Goal: Task Accomplishment & Management: Manage account settings

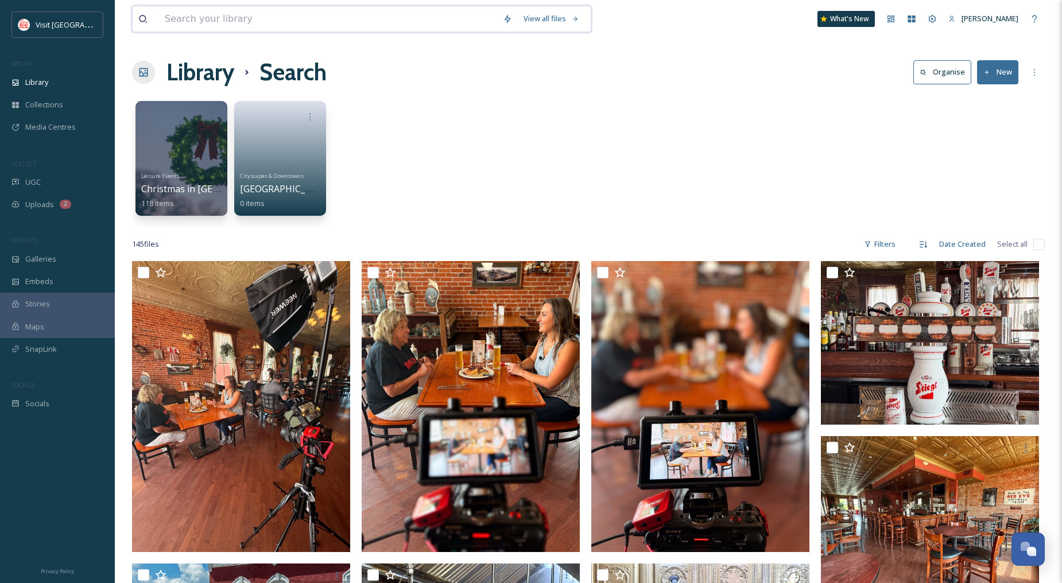
drag, startPoint x: 0, startPoint y: 0, endPoint x: 202, endPoint y: 20, distance: 202.5
click at [202, 20] on input at bounding box center [328, 18] width 338 height 25
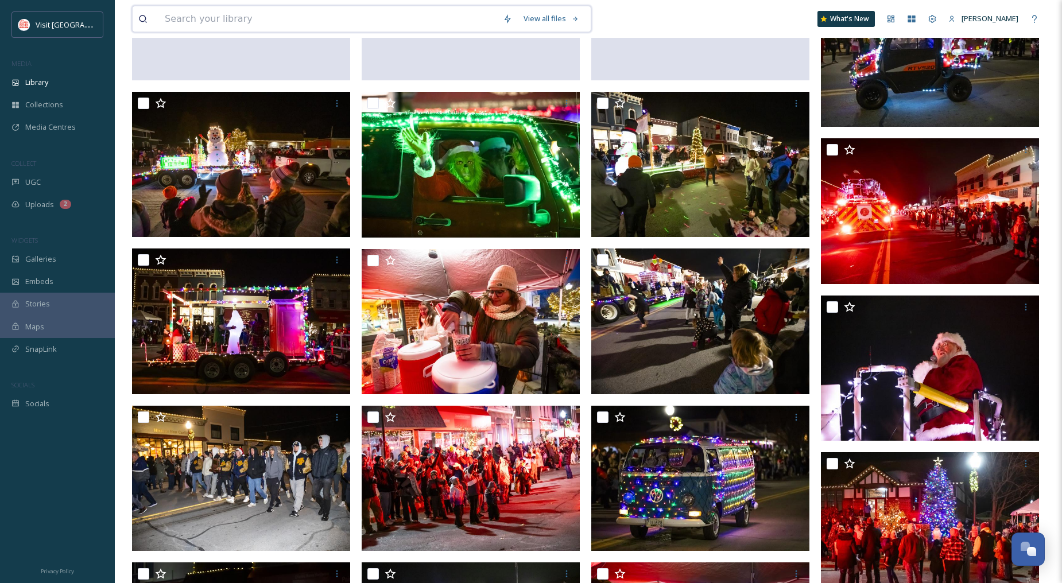
scroll to position [4394, 0]
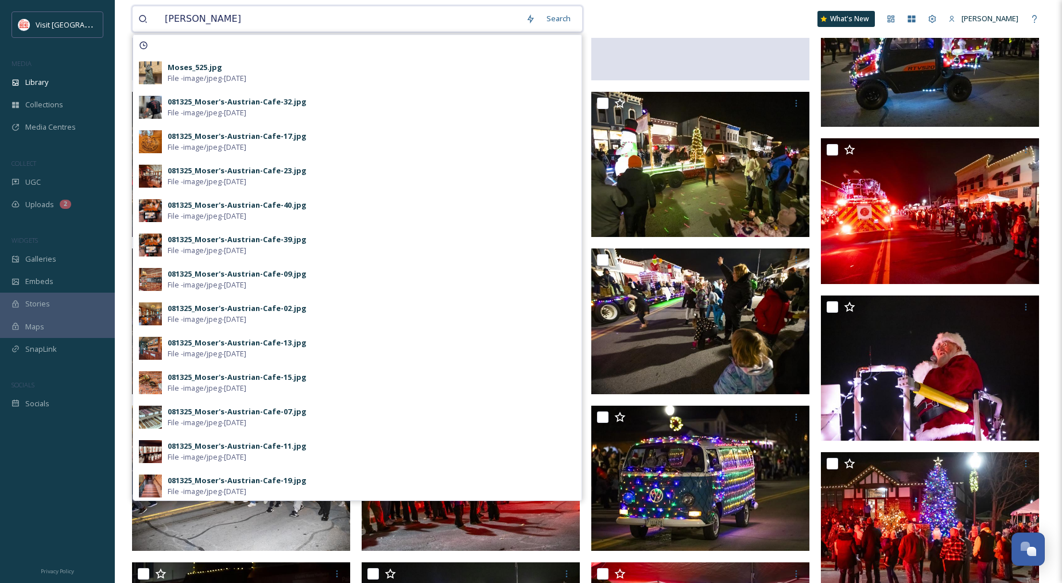
type input "[PERSON_NAME]"
click at [594, 13] on div "[PERSON_NAME] Search Moses_525.jpg File - image/jpeg - [DATE] 081325_Moser's-Au…" at bounding box center [588, 19] width 913 height 38
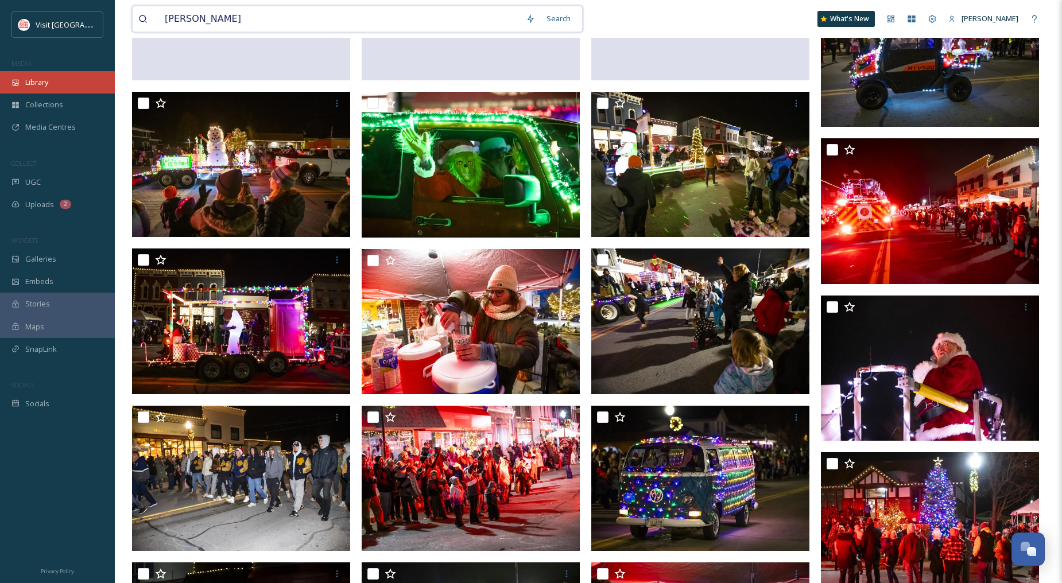
drag, startPoint x: 202, startPoint y: 21, endPoint x: 93, endPoint y: 75, distance: 121.2
click at [202, 21] on input "[PERSON_NAME]" at bounding box center [339, 18] width 361 height 25
click at [46, 73] on div "Library" at bounding box center [57, 82] width 115 height 22
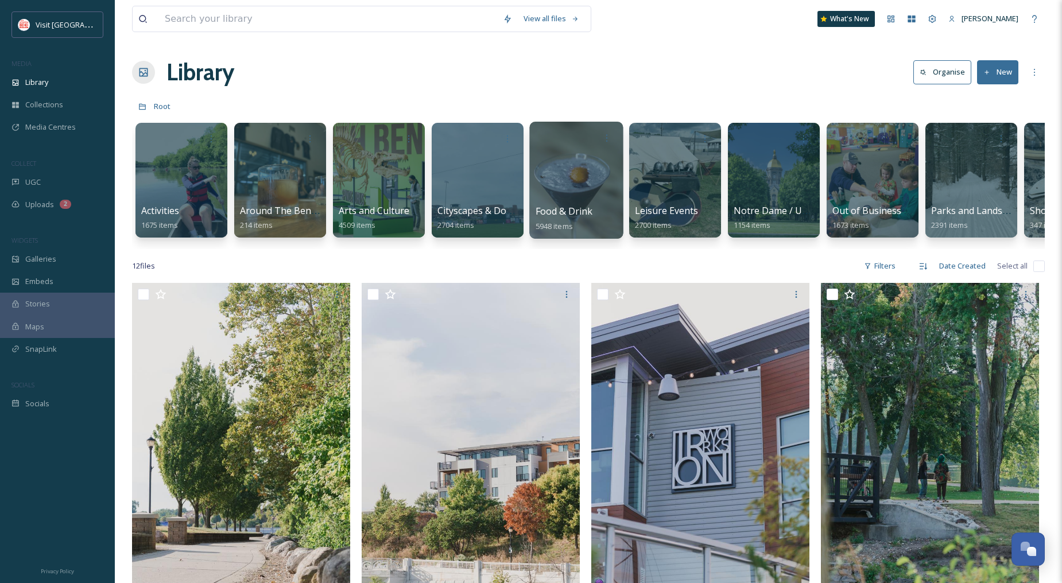
click at [604, 171] on div at bounding box center [576, 180] width 94 height 117
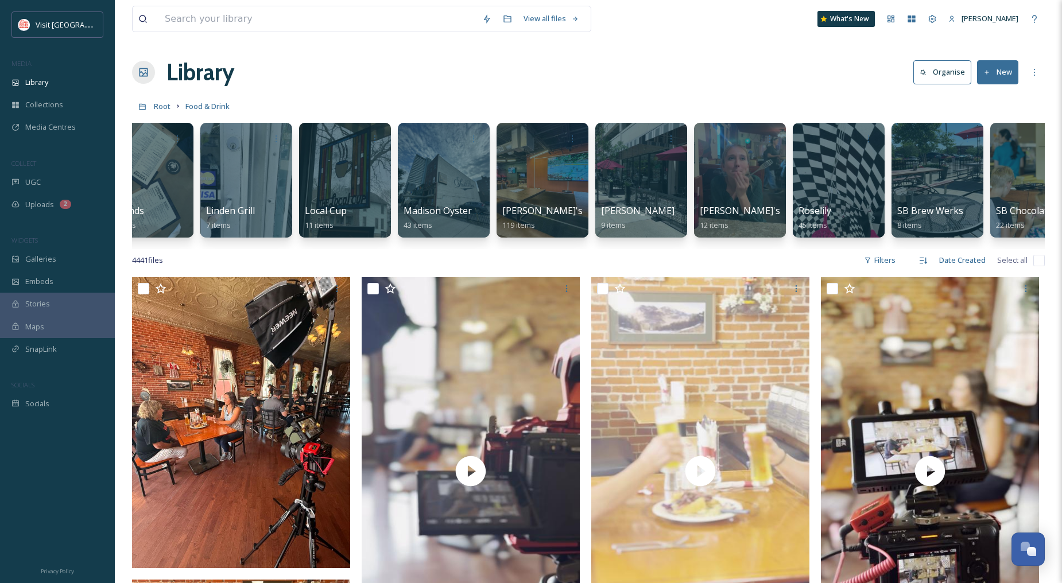
scroll to position [0, 3372]
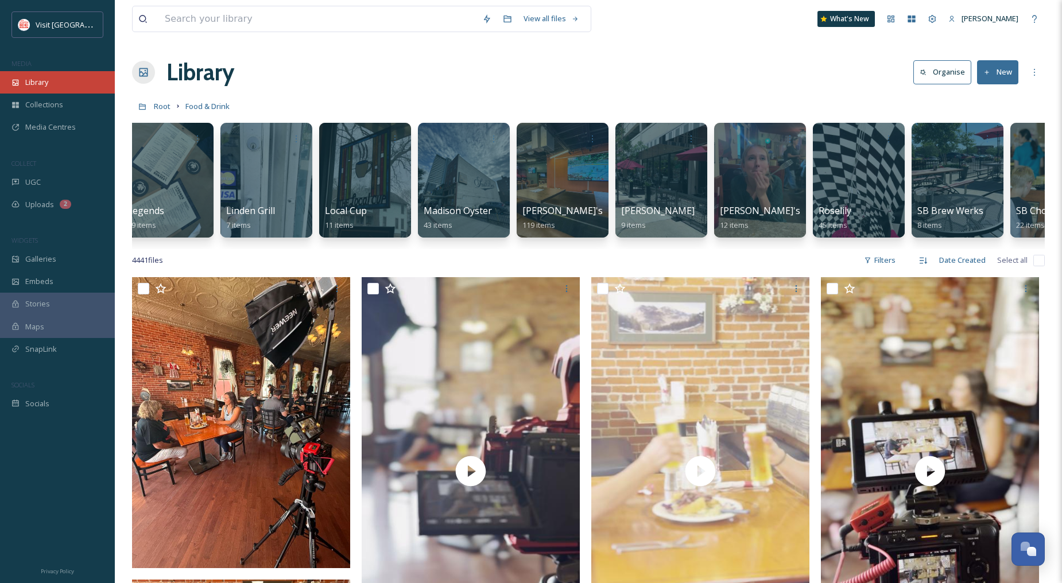
click at [42, 80] on span "Library" at bounding box center [36, 82] width 23 height 11
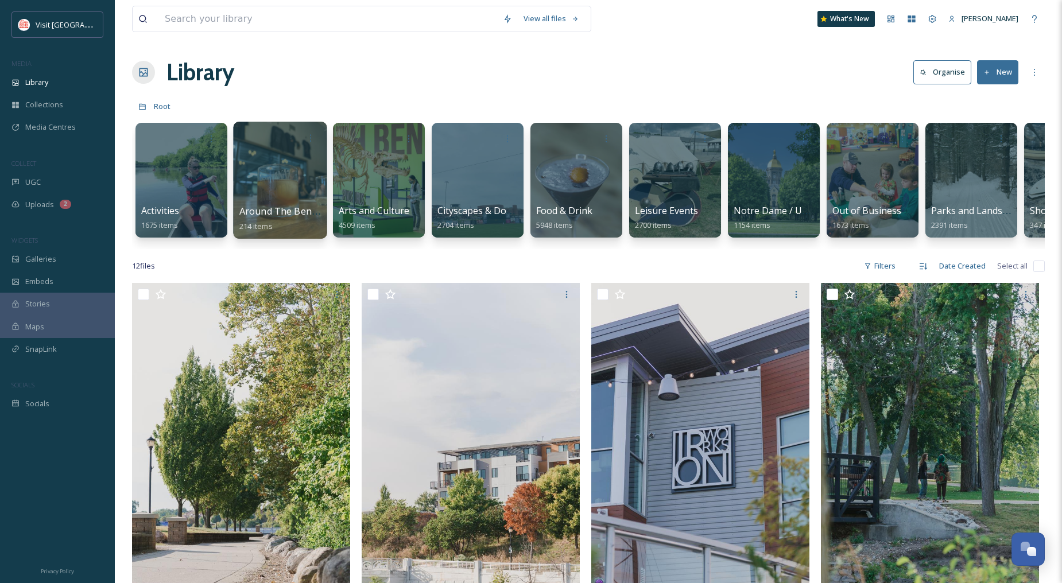
click at [289, 150] on div at bounding box center [280, 180] width 94 height 117
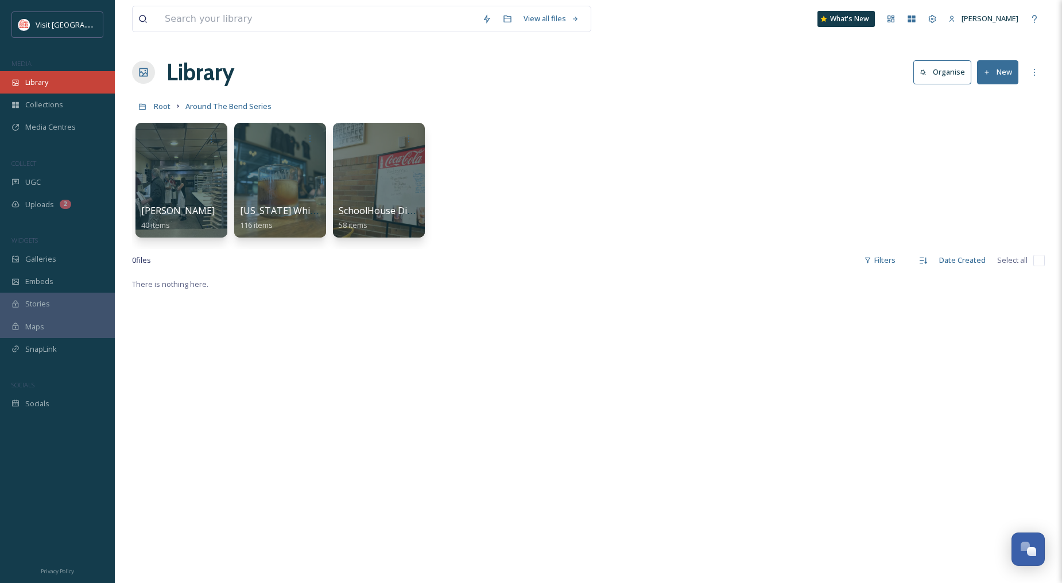
click at [71, 82] on div "Library" at bounding box center [57, 82] width 115 height 22
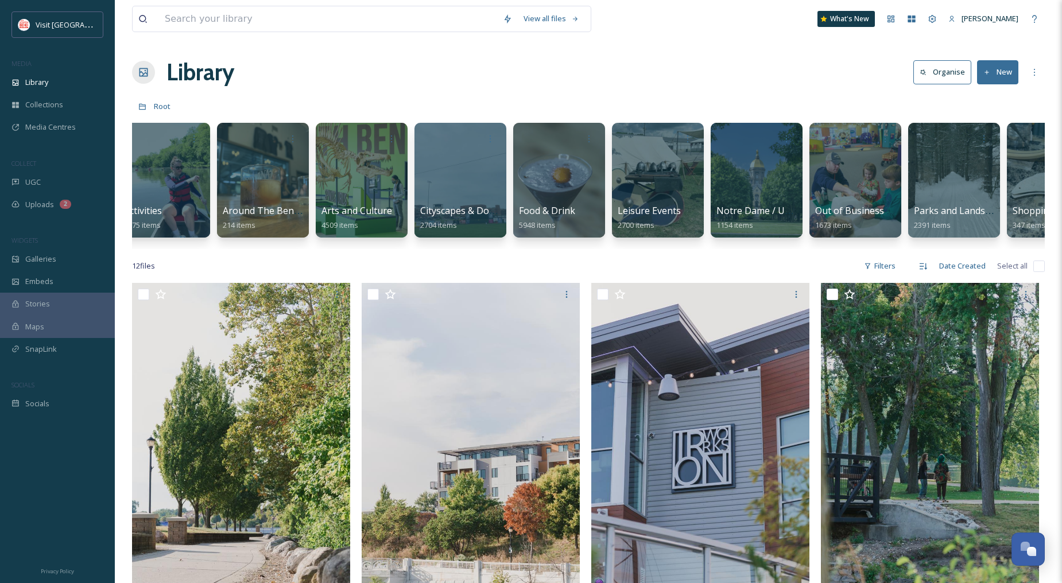
scroll to position [0, 284]
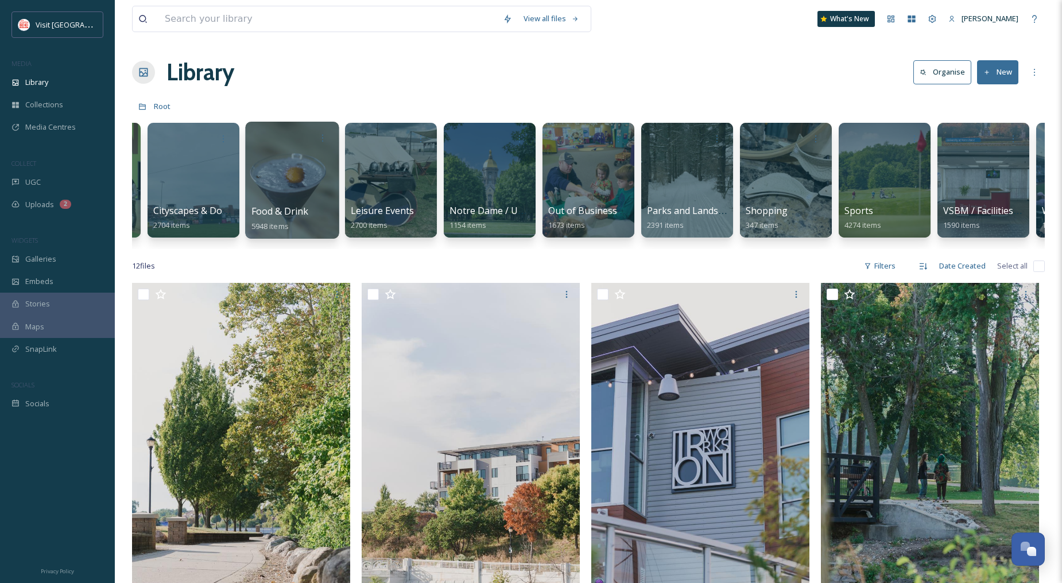
click at [305, 167] on div at bounding box center [292, 180] width 94 height 117
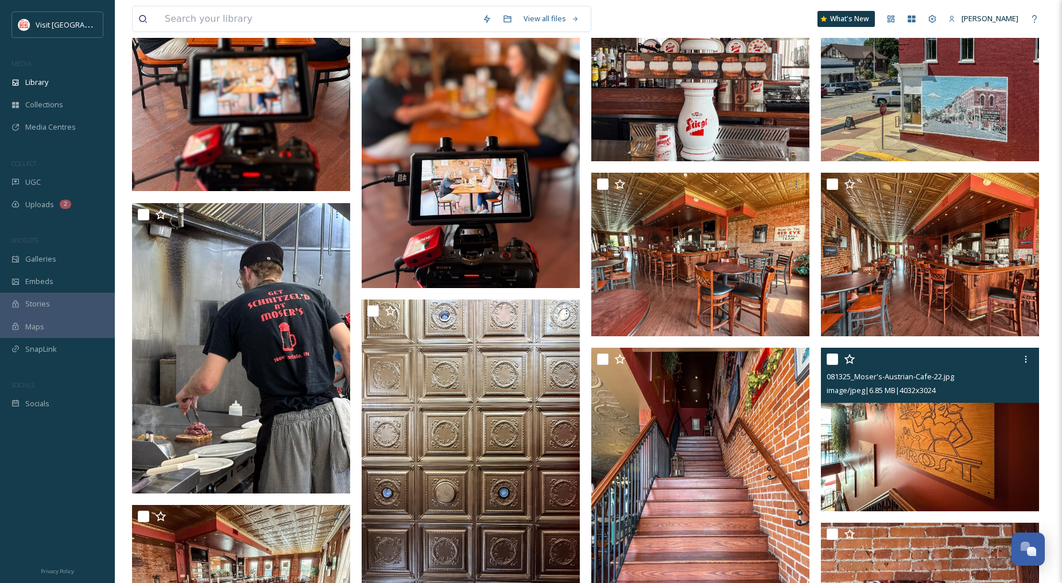
scroll to position [765, 0]
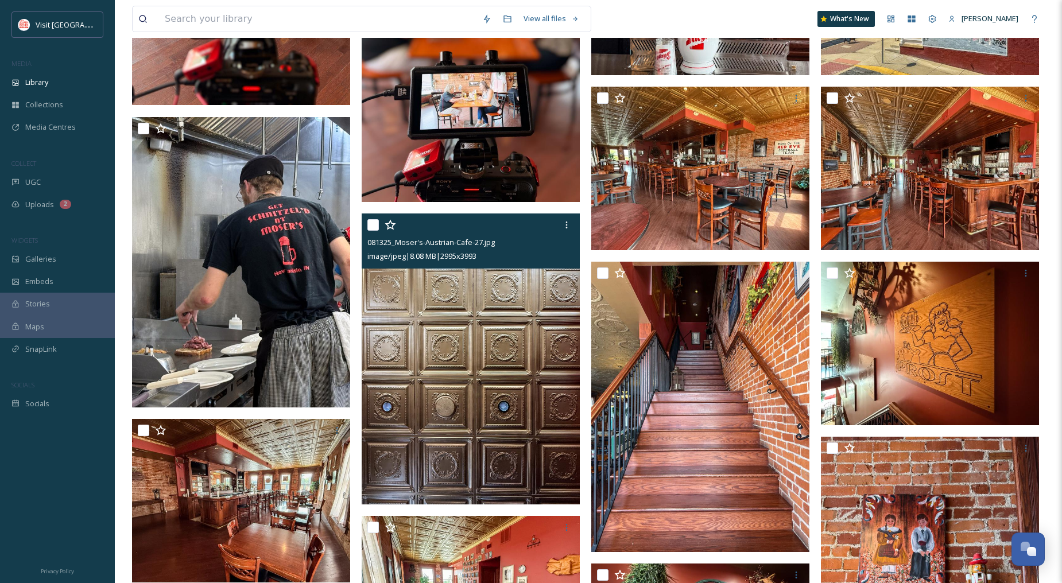
click at [558, 387] on img at bounding box center [471, 359] width 218 height 291
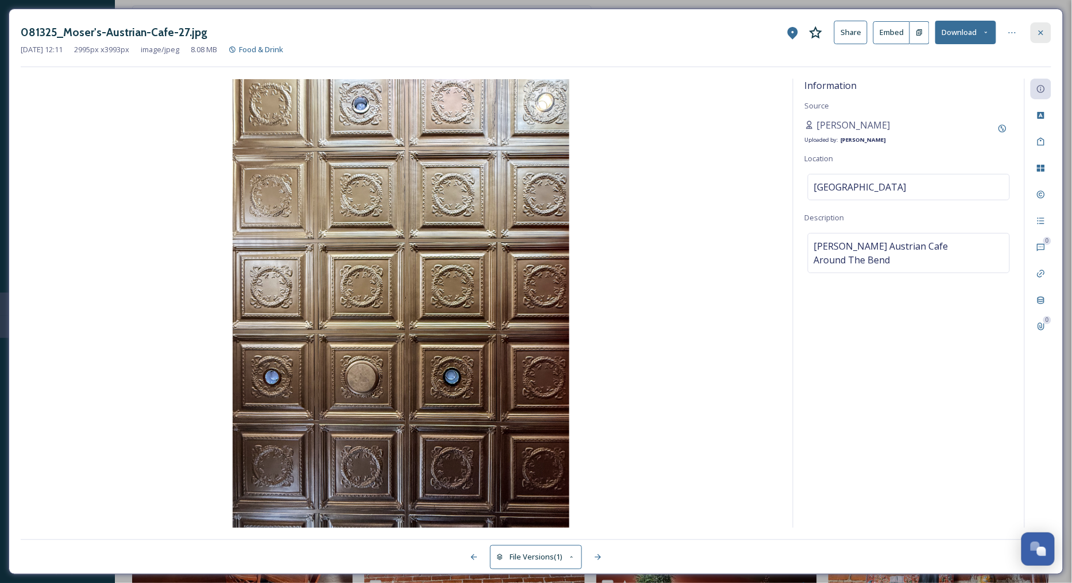
click at [1047, 30] on div at bounding box center [1040, 32] width 21 height 21
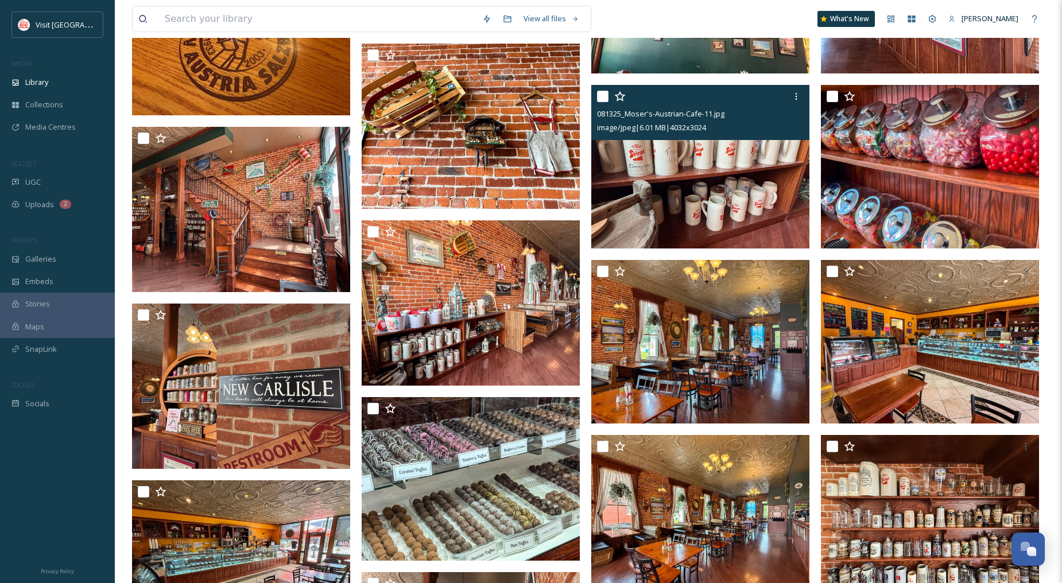
scroll to position [1276, 0]
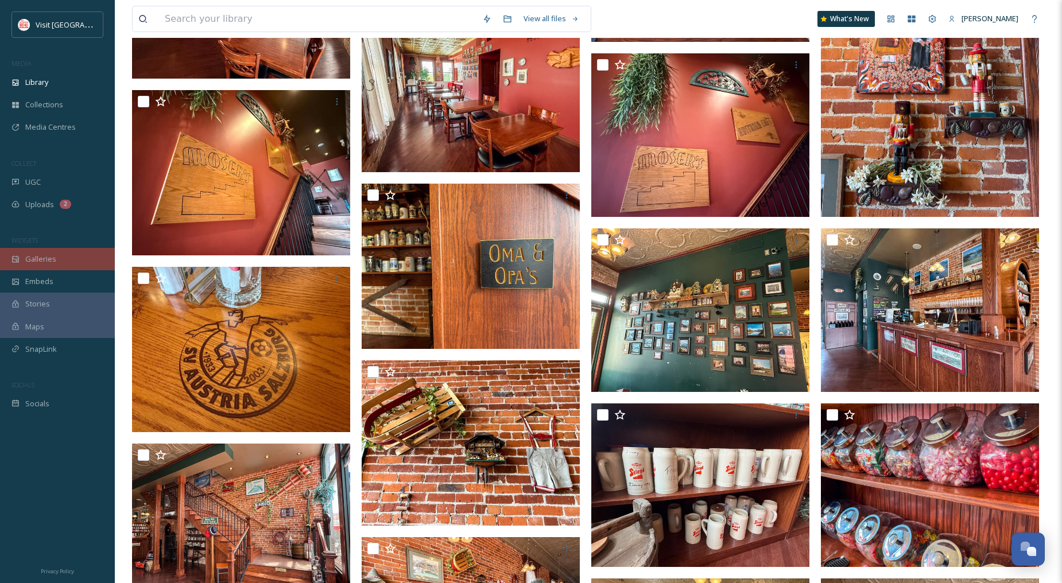
click at [48, 262] on span "Galleries" at bounding box center [40, 259] width 31 height 11
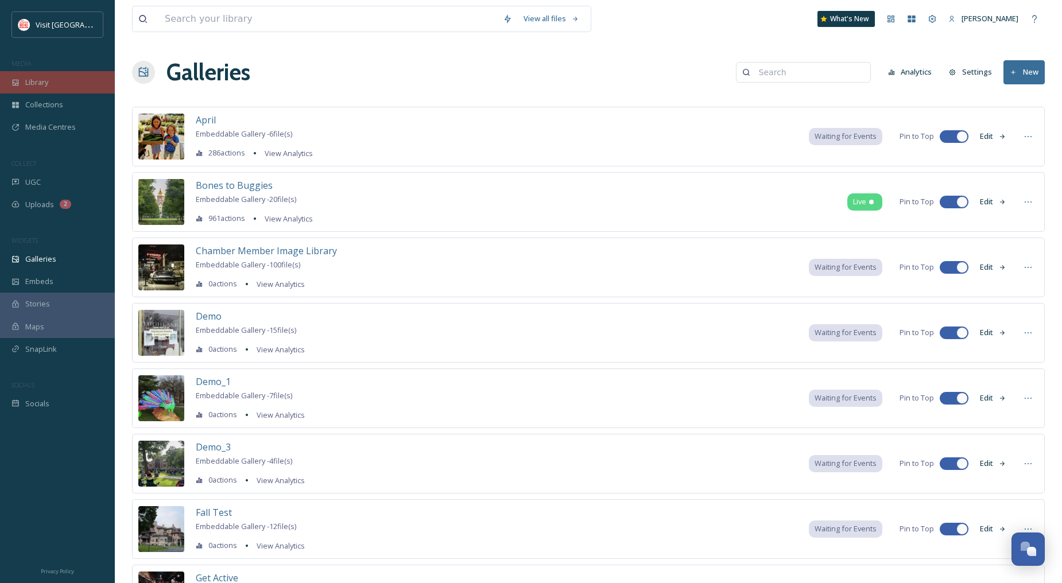
click at [39, 85] on span "Library" at bounding box center [36, 82] width 23 height 11
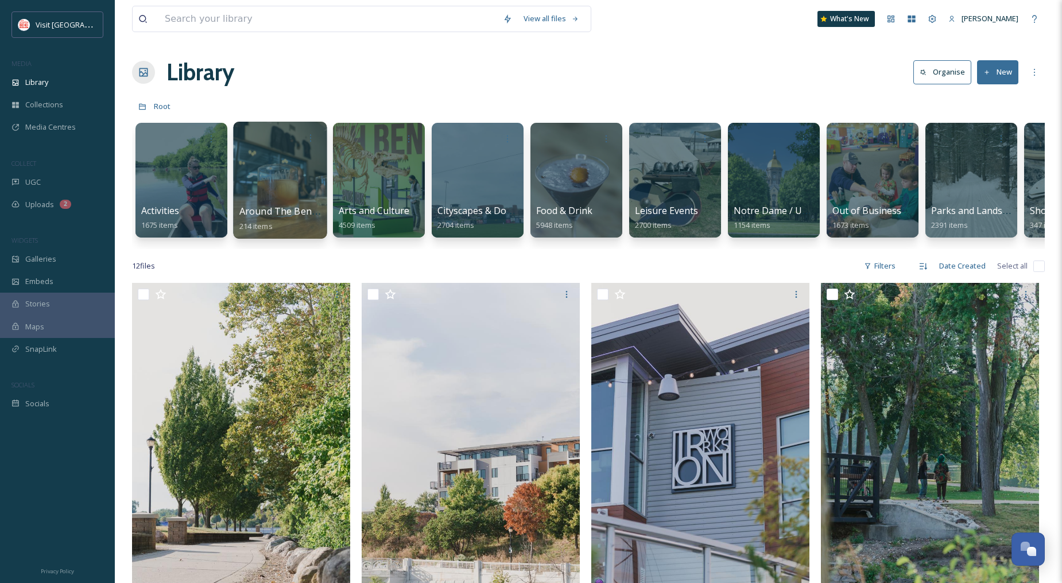
click at [311, 179] on div at bounding box center [280, 180] width 94 height 117
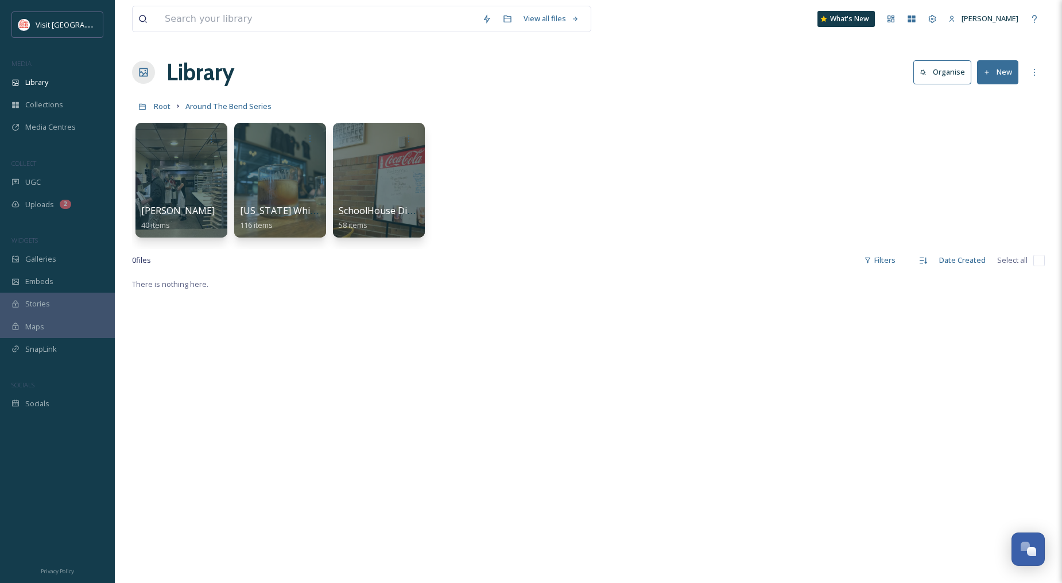
click at [992, 72] on button "New" at bounding box center [997, 72] width 41 height 24
click at [992, 141] on span "Folder" at bounding box center [985, 143] width 22 height 11
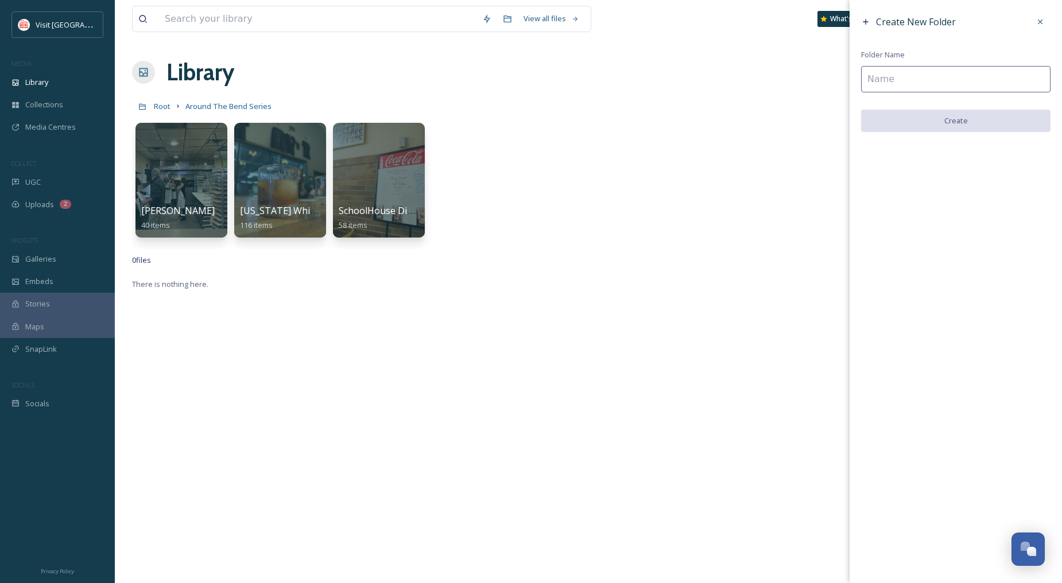
click at [928, 75] on input at bounding box center [955, 79] width 189 height 26
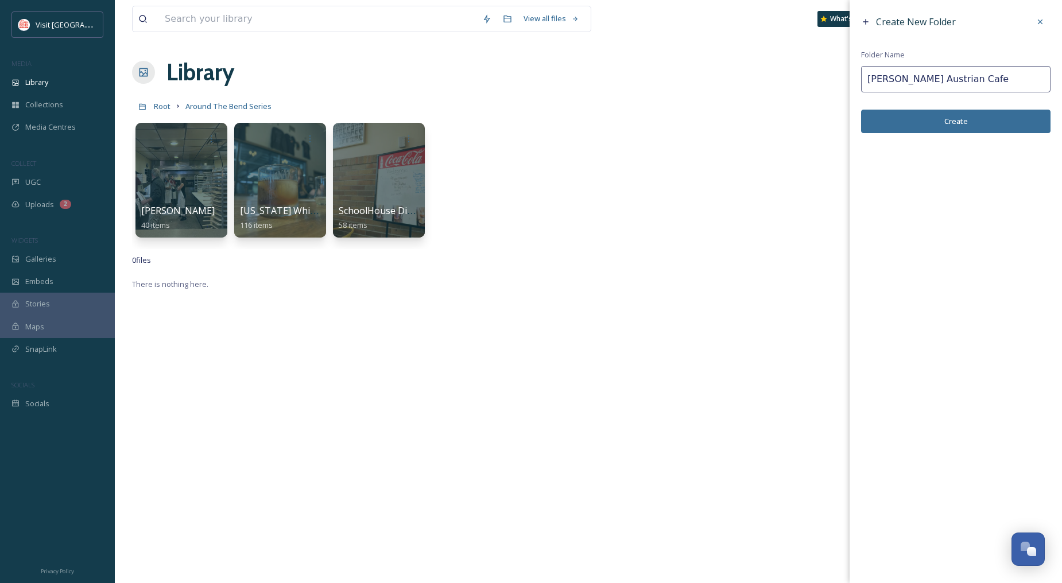
type input "[PERSON_NAME] Austrian Cafe"
click at [935, 122] on button "Create" at bounding box center [955, 122] width 189 height 24
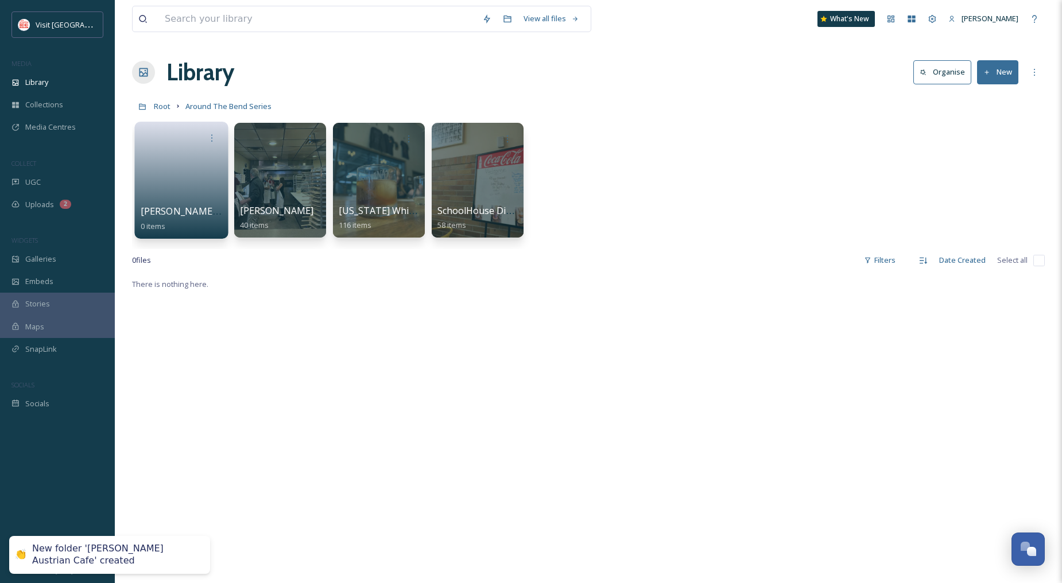
click at [187, 175] on link at bounding box center [182, 177] width 82 height 56
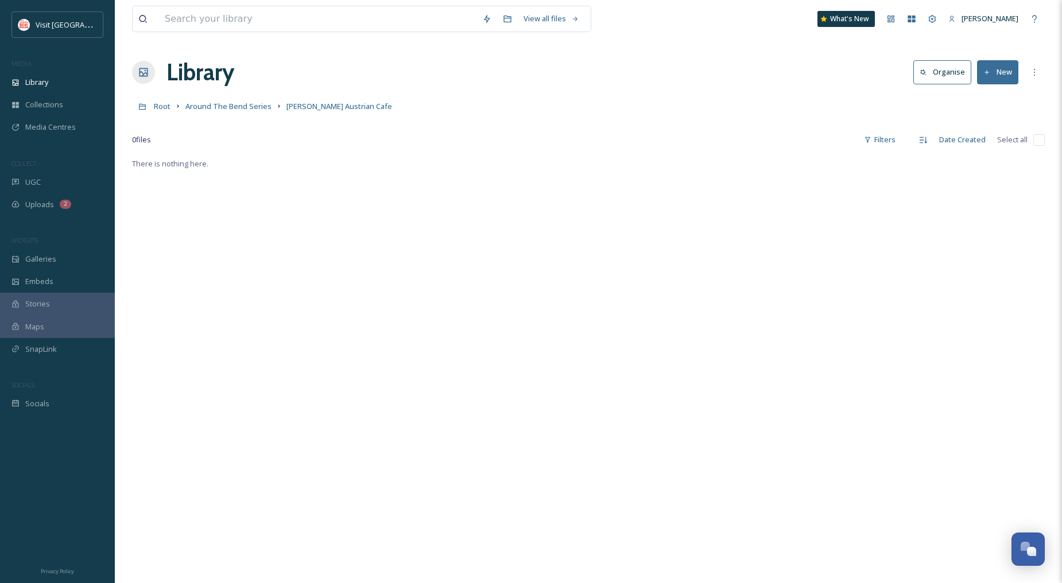
click at [1007, 73] on button "New" at bounding box center [997, 72] width 41 height 24
click at [996, 96] on span "File Upload" at bounding box center [993, 99] width 38 height 11
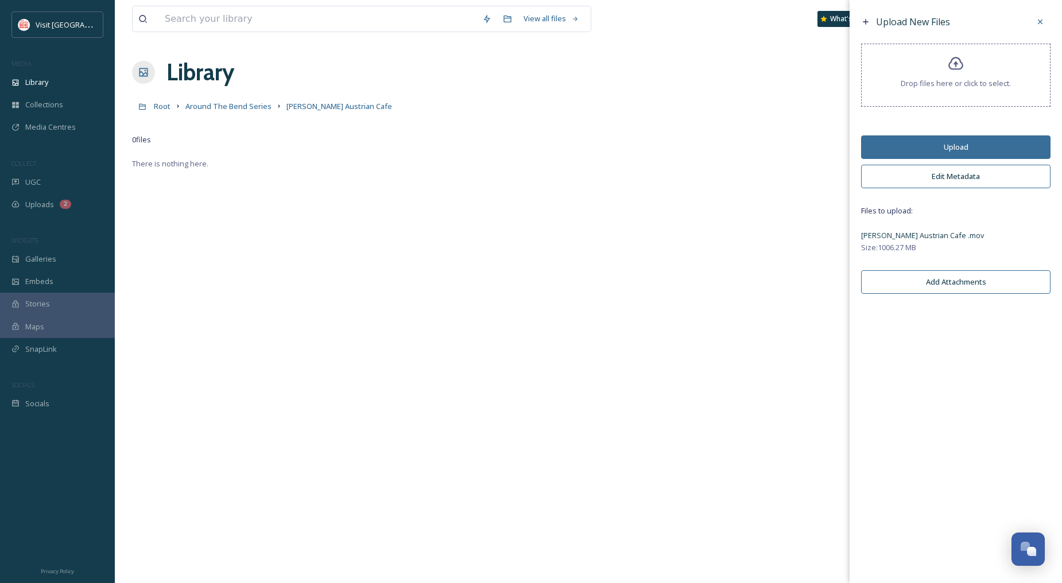
click at [957, 175] on button "Edit Metadata" at bounding box center [955, 177] width 189 height 24
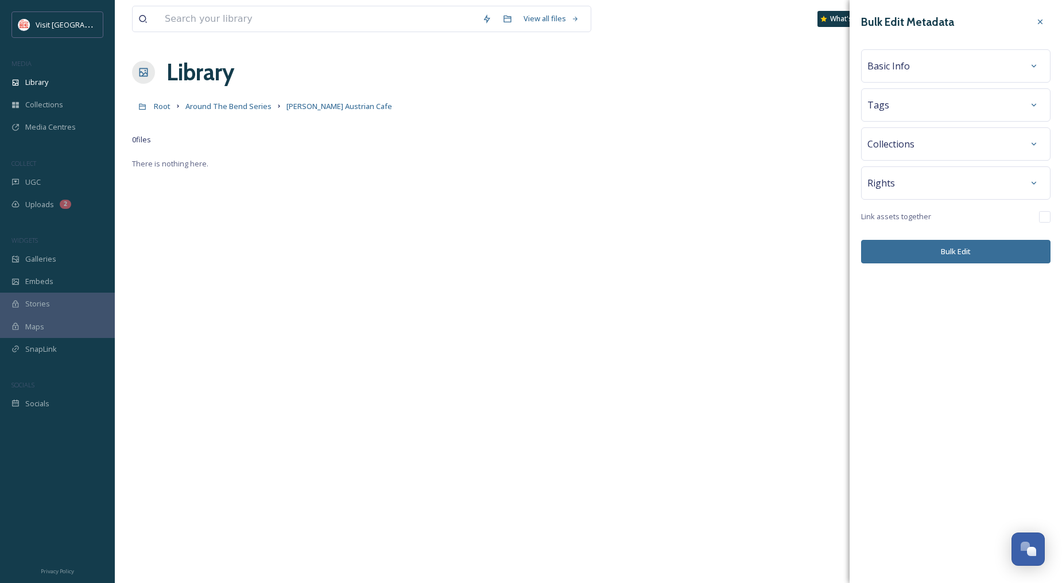
click at [925, 64] on div "Basic Info" at bounding box center [956, 66] width 177 height 21
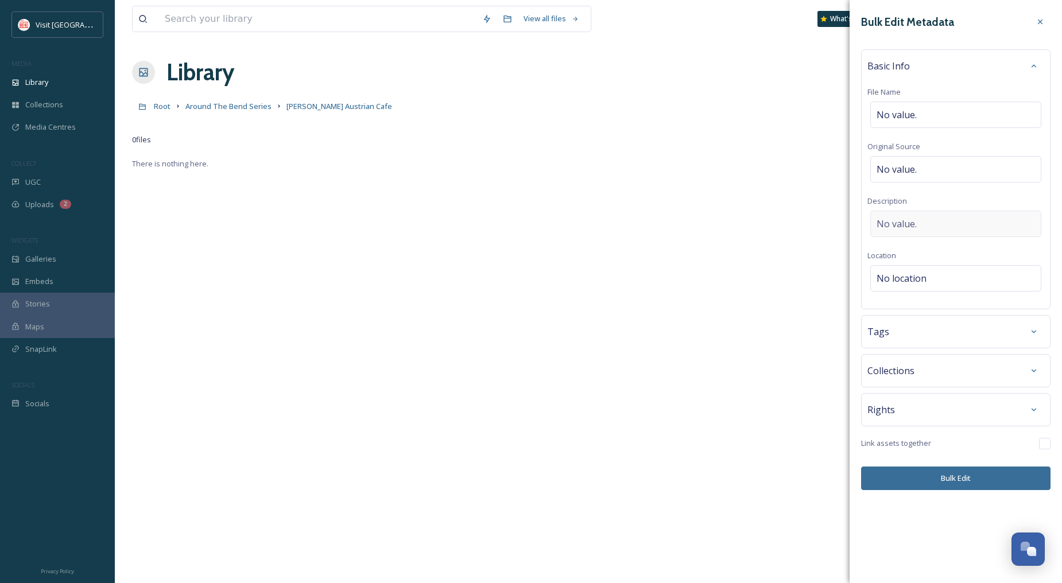
click at [931, 231] on div "No value." at bounding box center [956, 224] width 171 height 26
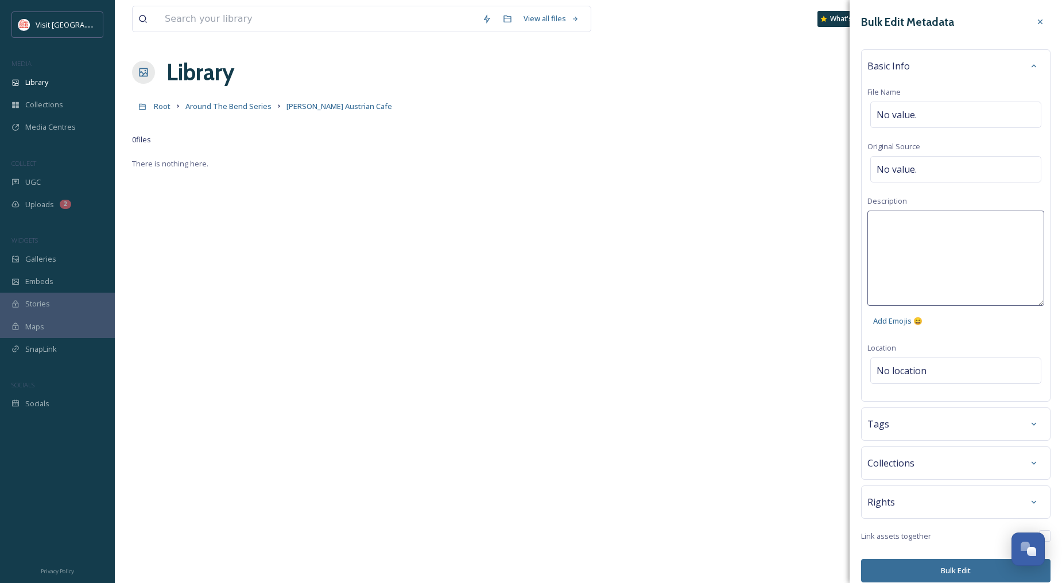
click at [948, 236] on textarea at bounding box center [956, 258] width 177 height 95
type textarea "[PERSON_NAME] Austrian Cafe Around The Bend episode."
click at [904, 377] on div "Bulk Edit Metadata Basic Info File Name No value. Original Source No value. Des…" at bounding box center [956, 297] width 212 height 594
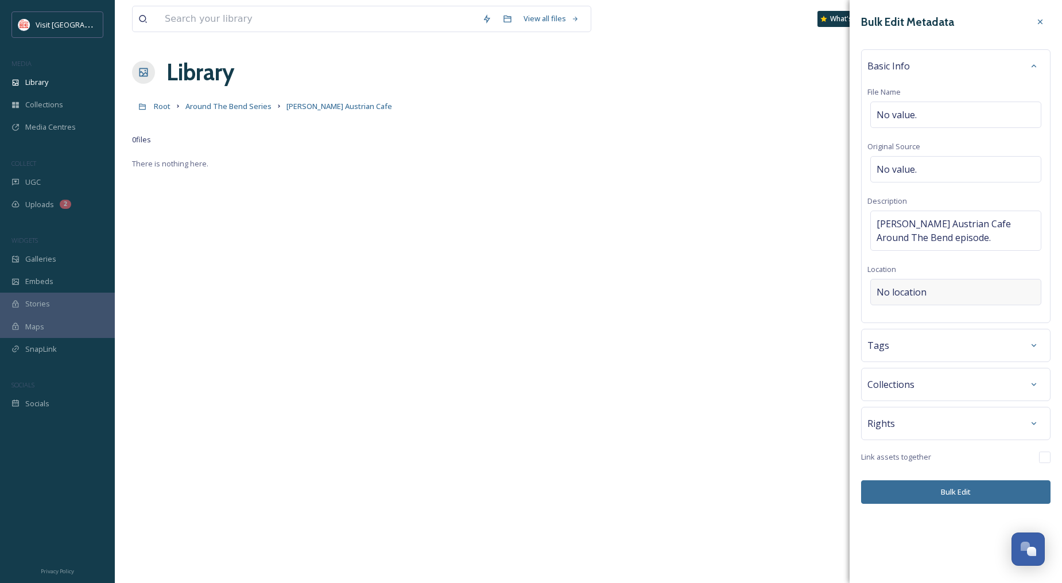
click at [929, 289] on div "No location" at bounding box center [956, 292] width 171 height 26
click at [931, 291] on input at bounding box center [956, 292] width 170 height 25
type input "[PERSON_NAME] Au"
click at [934, 338] on span "[PERSON_NAME] Austrian Cafe" at bounding box center [929, 337] width 105 height 10
click at [948, 335] on span "[PERSON_NAME] Austrian Cafe" at bounding box center [929, 337] width 105 height 10
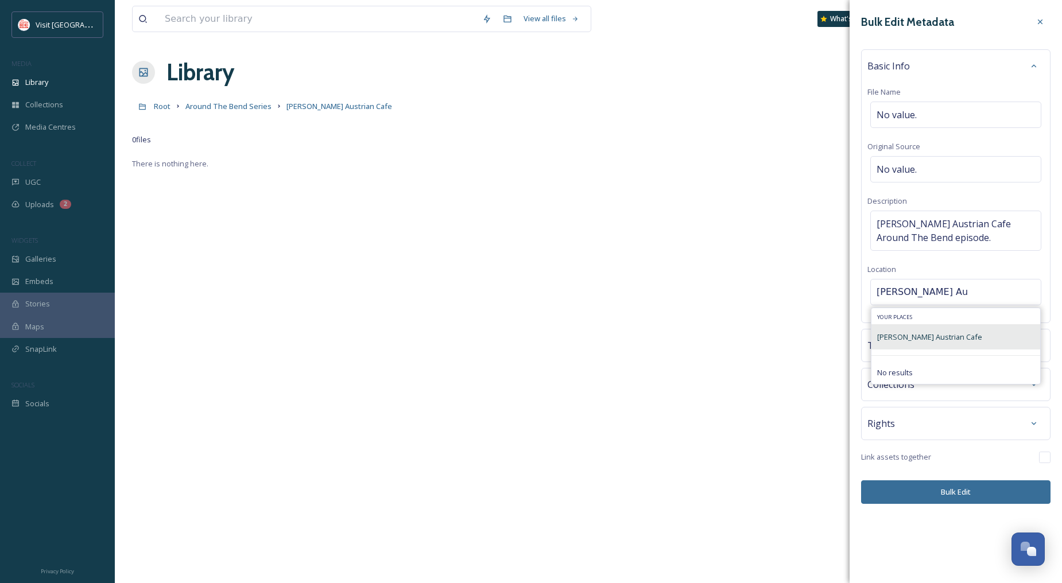
click at [933, 346] on div "[PERSON_NAME] Austrian Cafe" at bounding box center [956, 336] width 169 height 25
click at [933, 345] on div "[PERSON_NAME] Austrian Cafe" at bounding box center [956, 336] width 169 height 25
click at [928, 276] on div "Basic Info File Name No value. Original Source No value. Description [PERSON_NA…" at bounding box center [955, 186] width 189 height 274
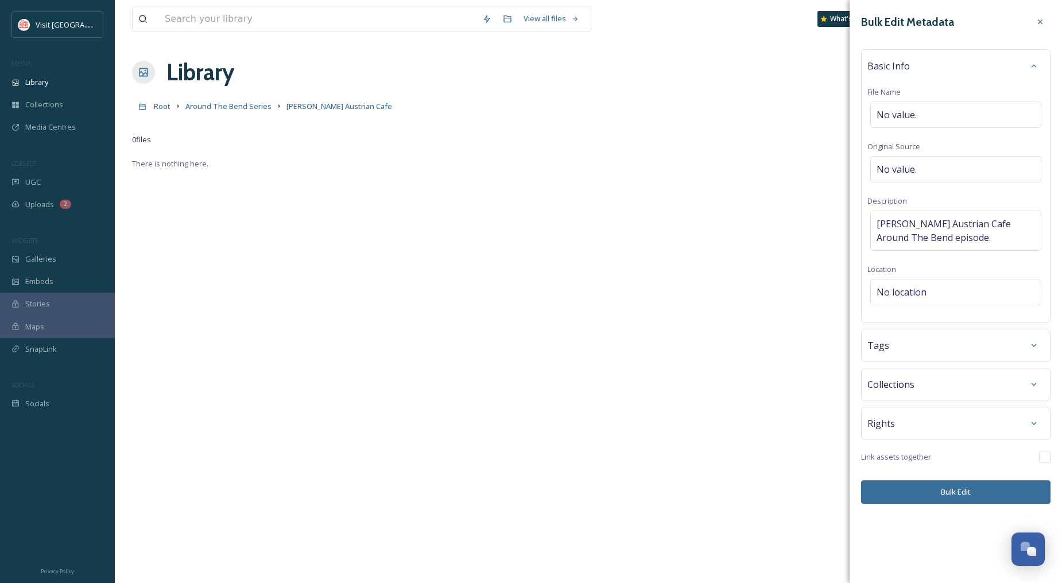
click at [961, 490] on button "Bulk Edit" at bounding box center [955, 493] width 189 height 24
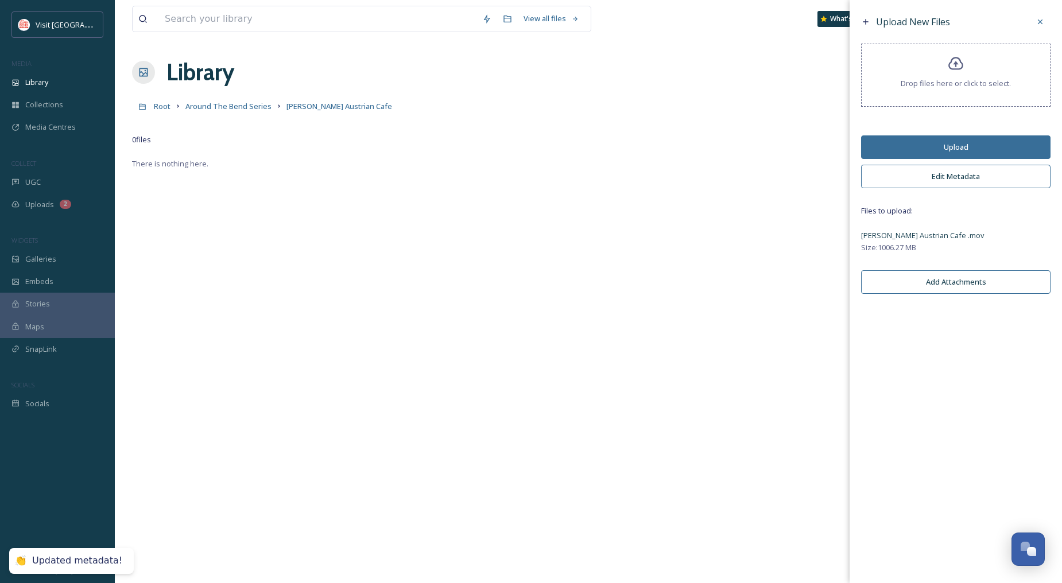
click at [949, 153] on button "Upload" at bounding box center [955, 148] width 189 height 24
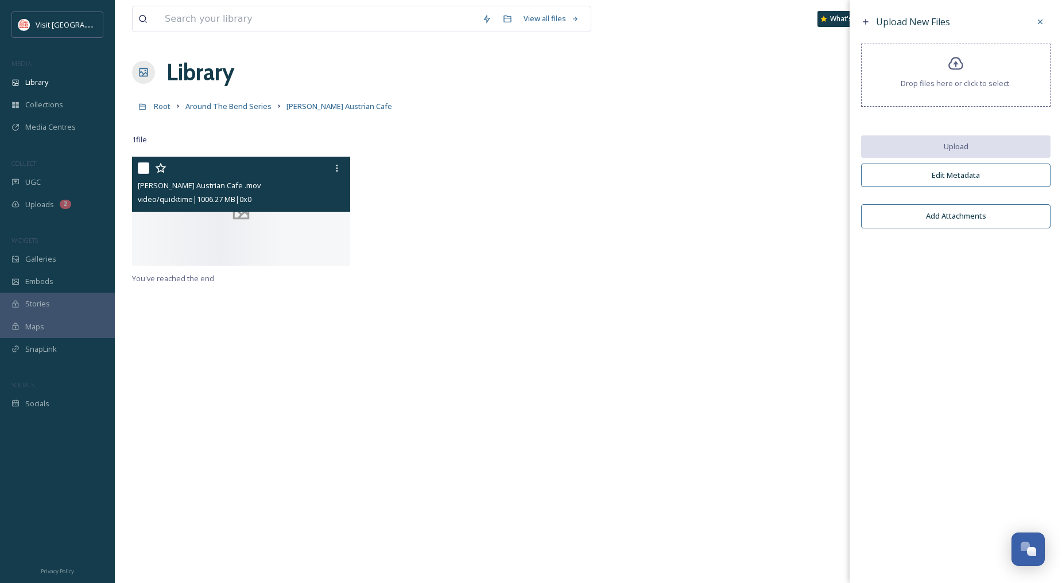
click at [250, 222] on icon at bounding box center [241, 211] width 44 height 22
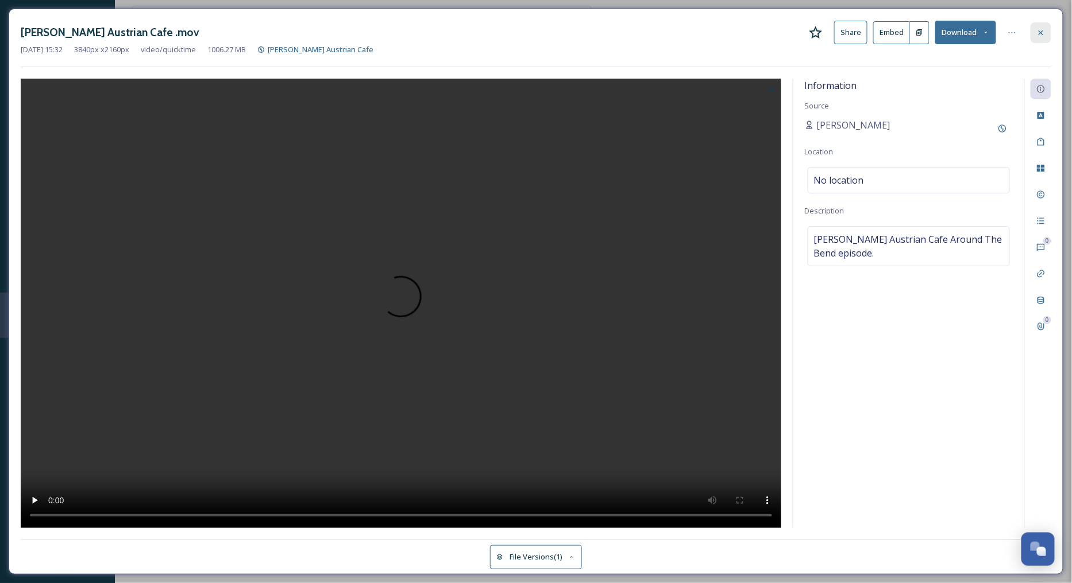
click at [1038, 30] on icon at bounding box center [1040, 32] width 5 height 5
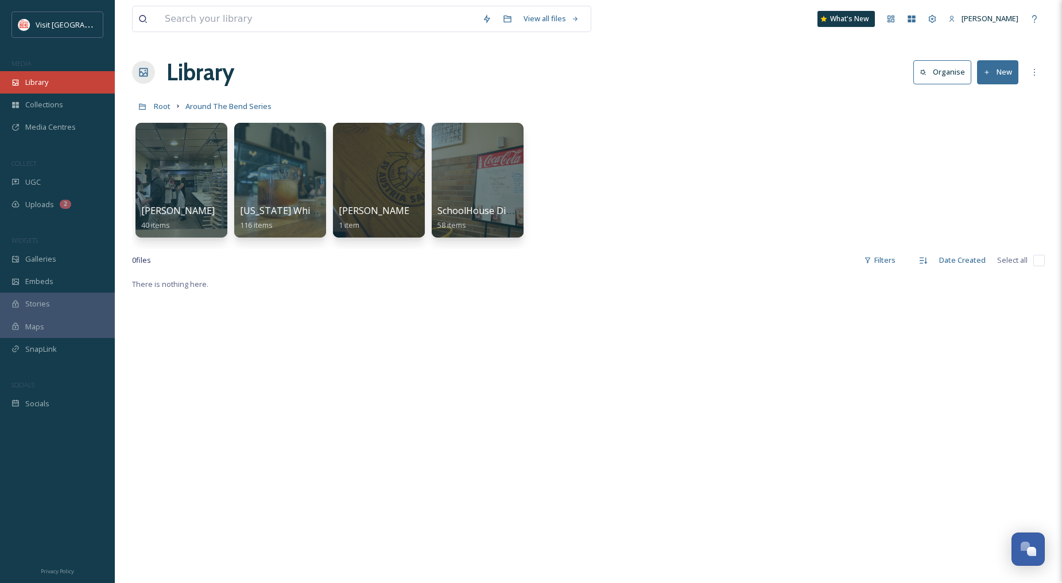
click at [51, 75] on div "Library" at bounding box center [57, 82] width 115 height 22
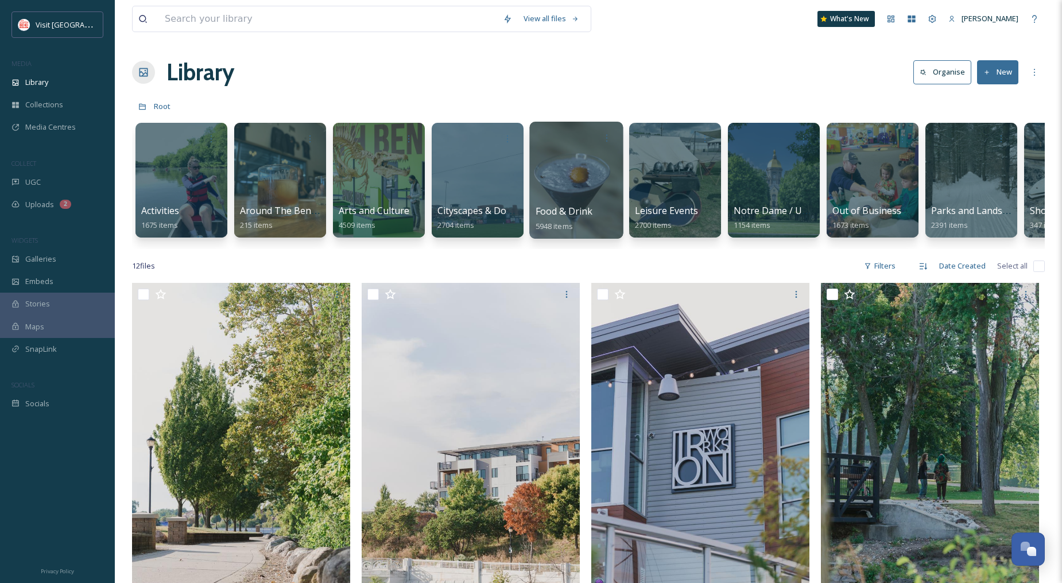
click at [586, 198] on div at bounding box center [576, 180] width 94 height 117
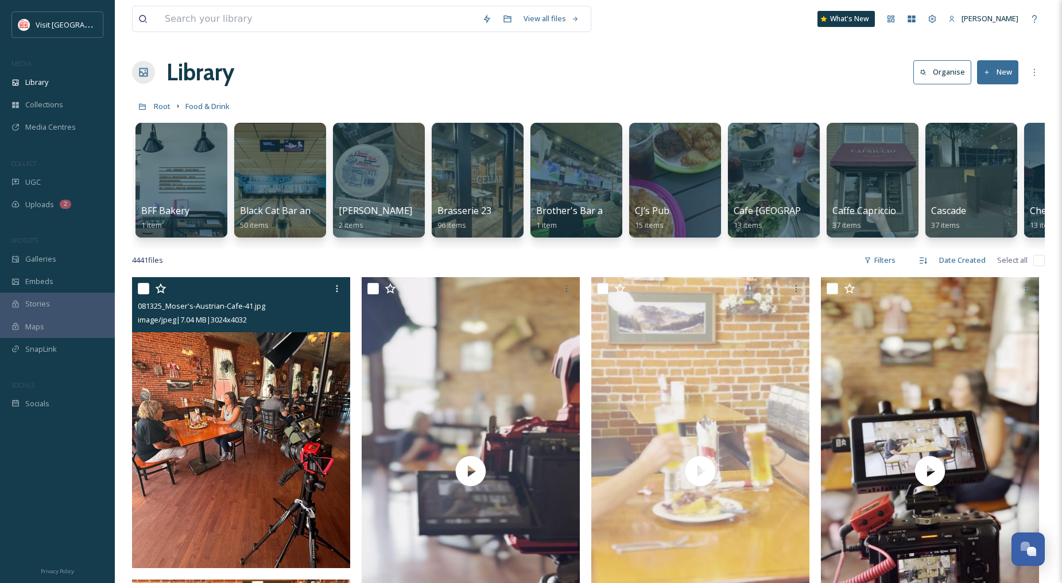
click at [140, 293] on input "checkbox" at bounding box center [143, 288] width 11 height 11
checkbox input "true"
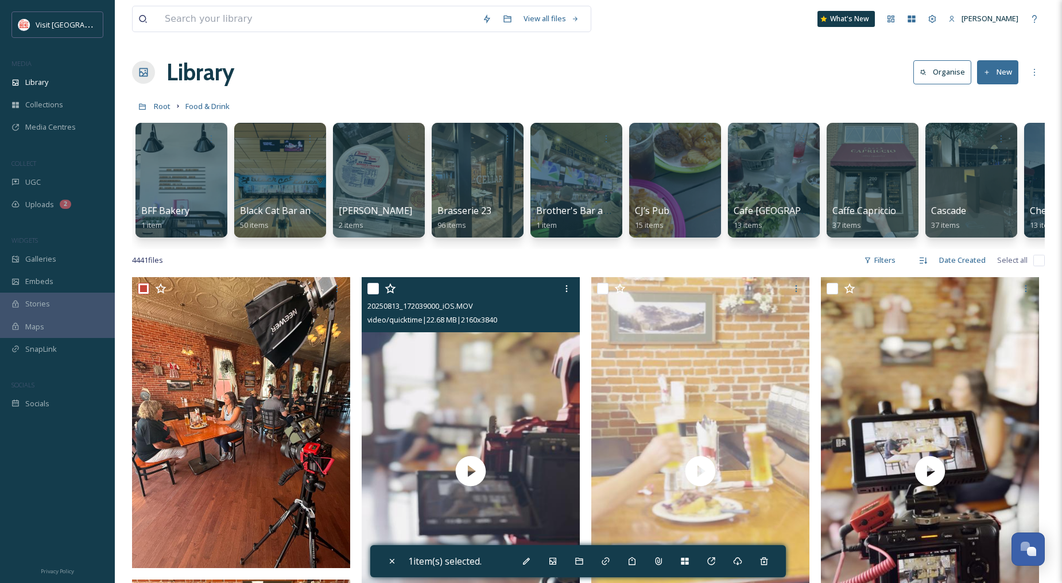
drag, startPoint x: 377, startPoint y: 297, endPoint x: 439, endPoint y: 307, distance: 63.3
click at [377, 295] on input "checkbox" at bounding box center [373, 288] width 11 height 11
checkbox input "true"
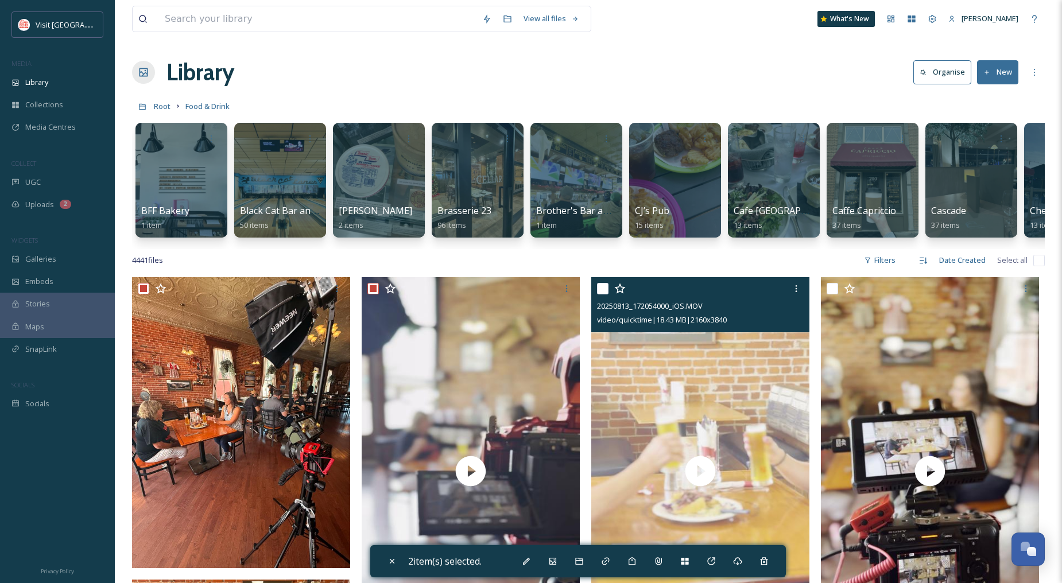
click at [604, 295] on input "checkbox" at bounding box center [602, 288] width 11 height 11
checkbox input "true"
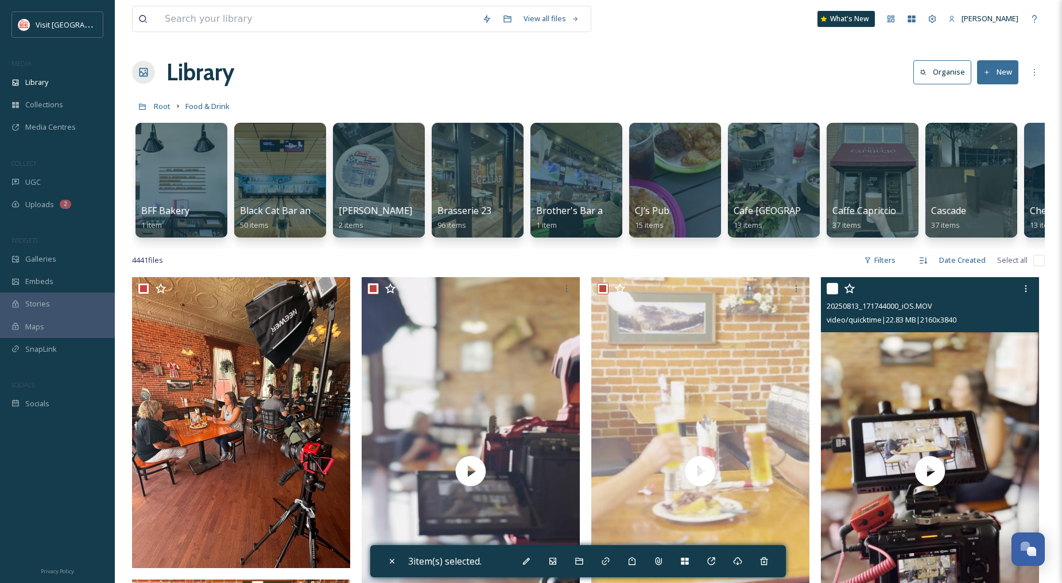
click at [830, 295] on input "checkbox" at bounding box center [832, 288] width 11 height 11
checkbox input "true"
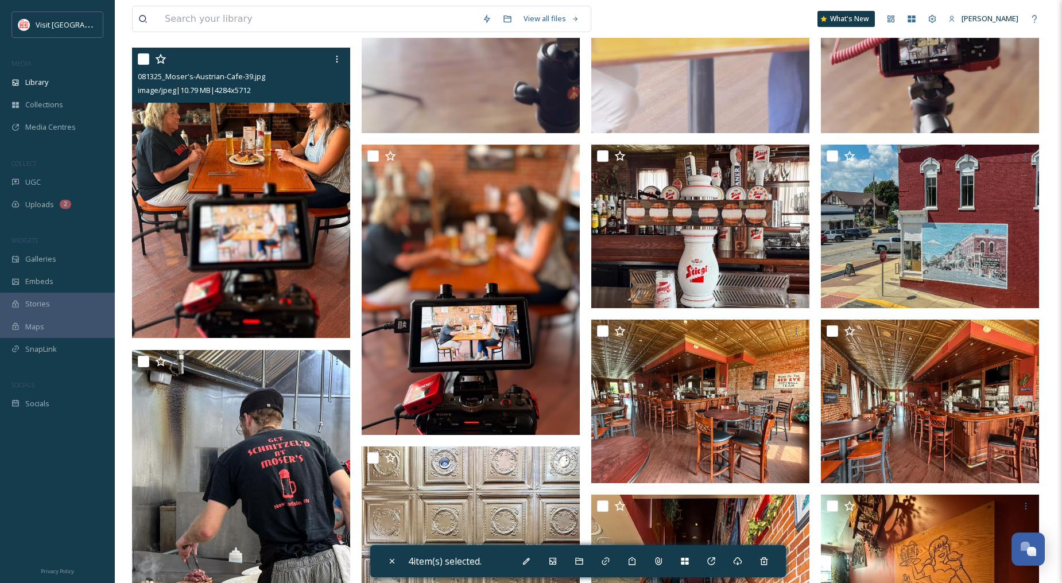
scroll to position [510, 0]
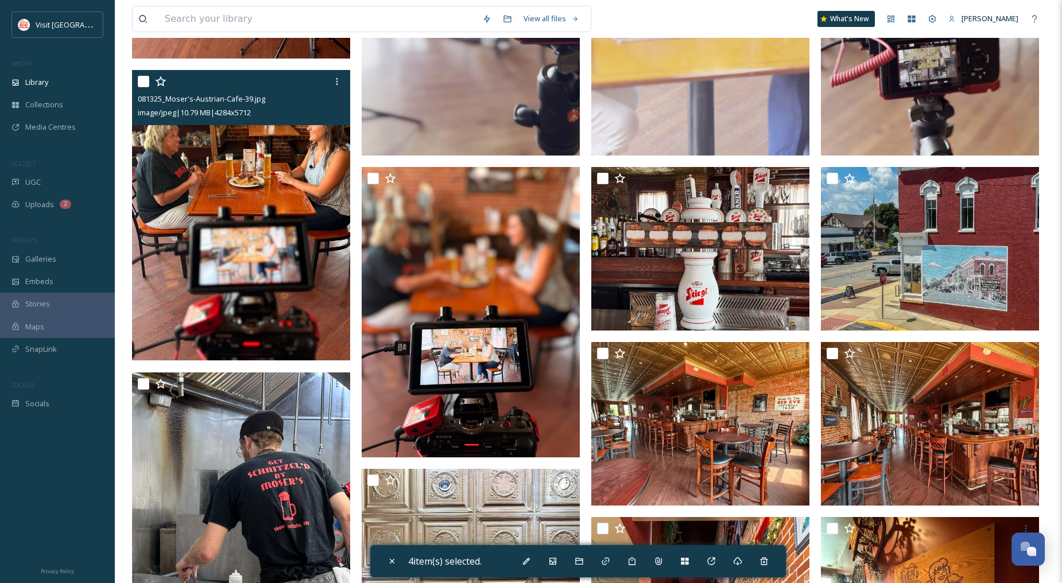
click at [138, 87] on input "checkbox" at bounding box center [143, 81] width 11 height 11
checkbox input "true"
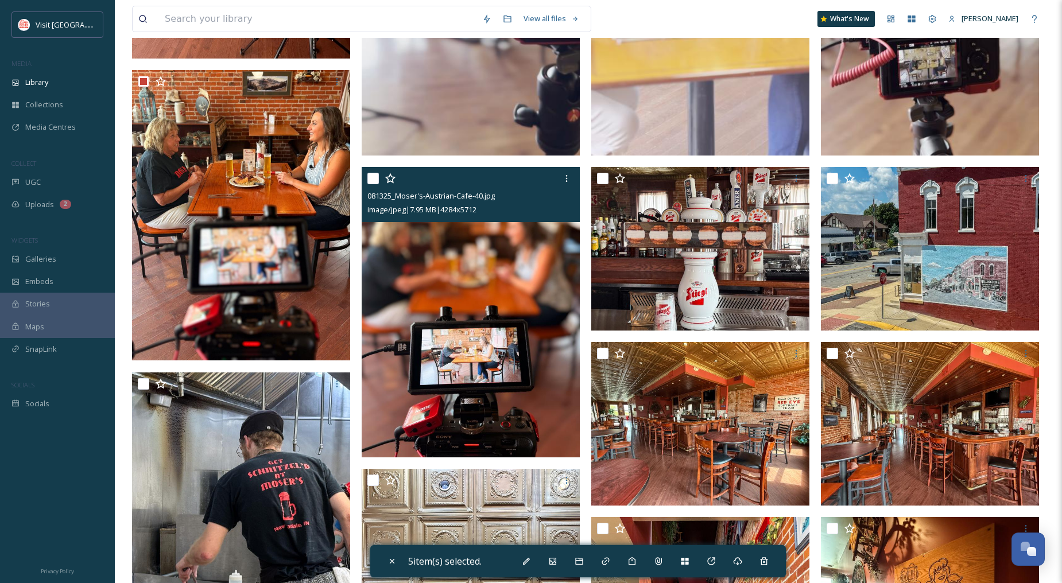
click at [369, 184] on input "checkbox" at bounding box center [373, 178] width 11 height 11
checkbox input "true"
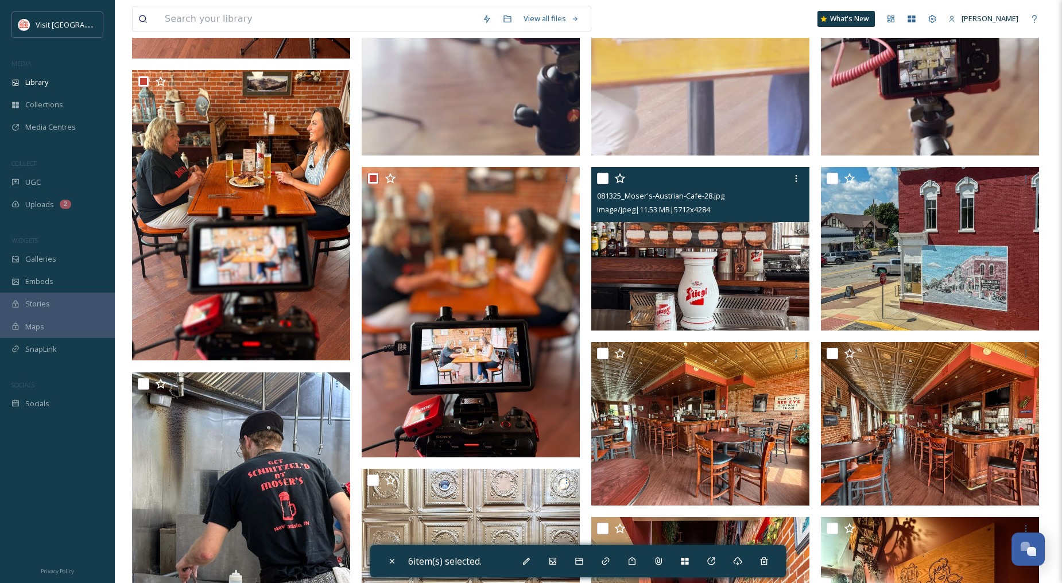
click at [607, 184] on input "checkbox" at bounding box center [602, 178] width 11 height 11
checkbox input "true"
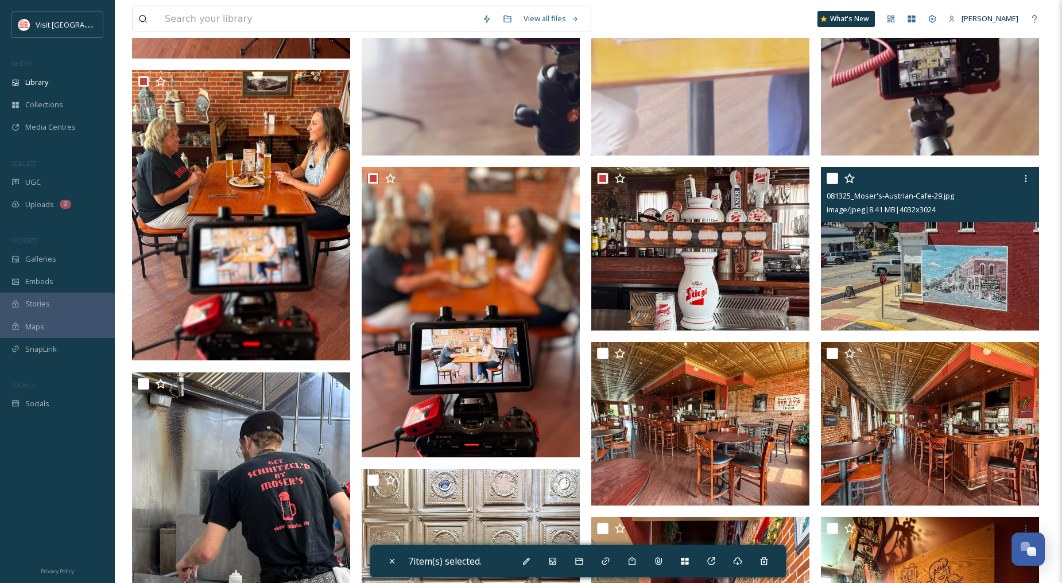
click at [829, 184] on input "checkbox" at bounding box center [832, 178] width 11 height 11
checkbox input "true"
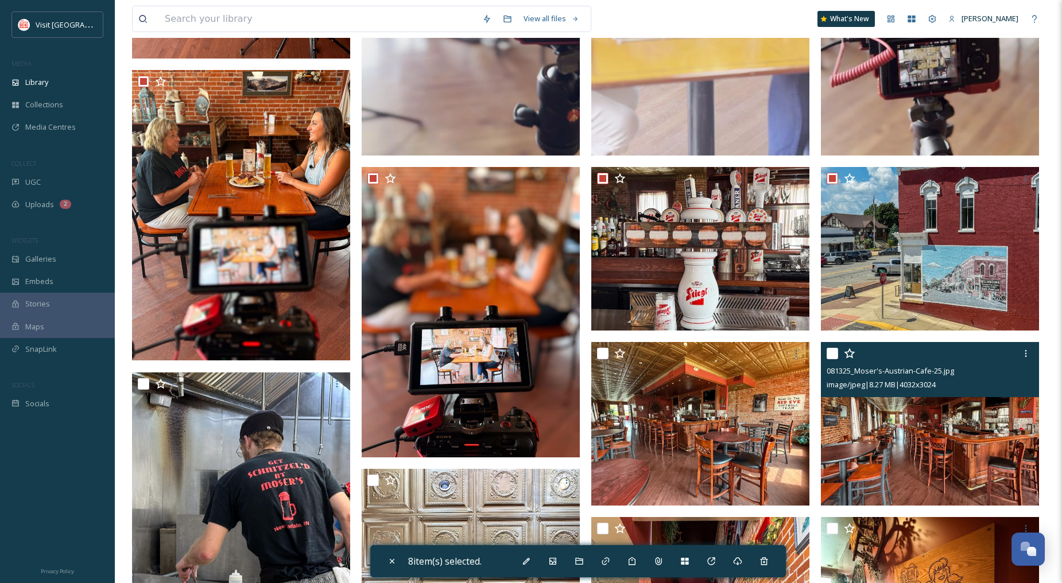
click at [836, 359] on input "checkbox" at bounding box center [832, 353] width 11 height 11
checkbox input "true"
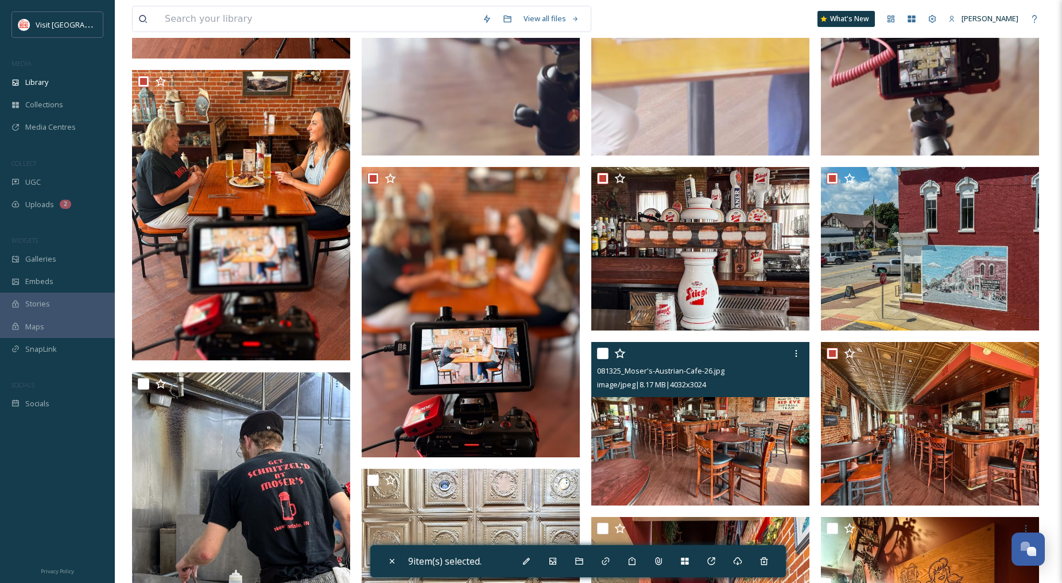
click at [599, 359] on input "checkbox" at bounding box center [602, 353] width 11 height 11
checkbox input "true"
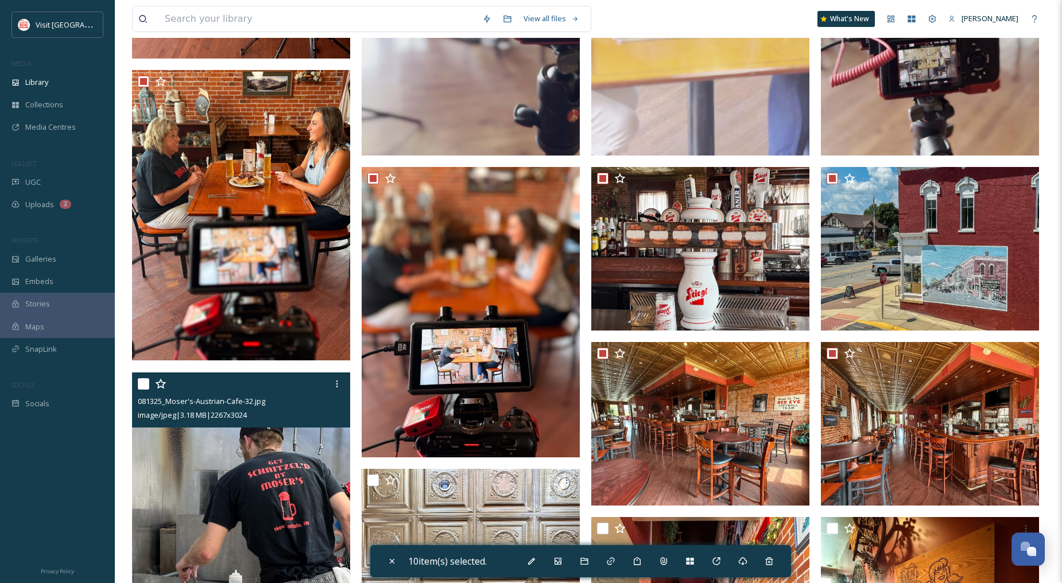
click at [144, 389] on input "checkbox" at bounding box center [143, 383] width 11 height 11
checkbox input "true"
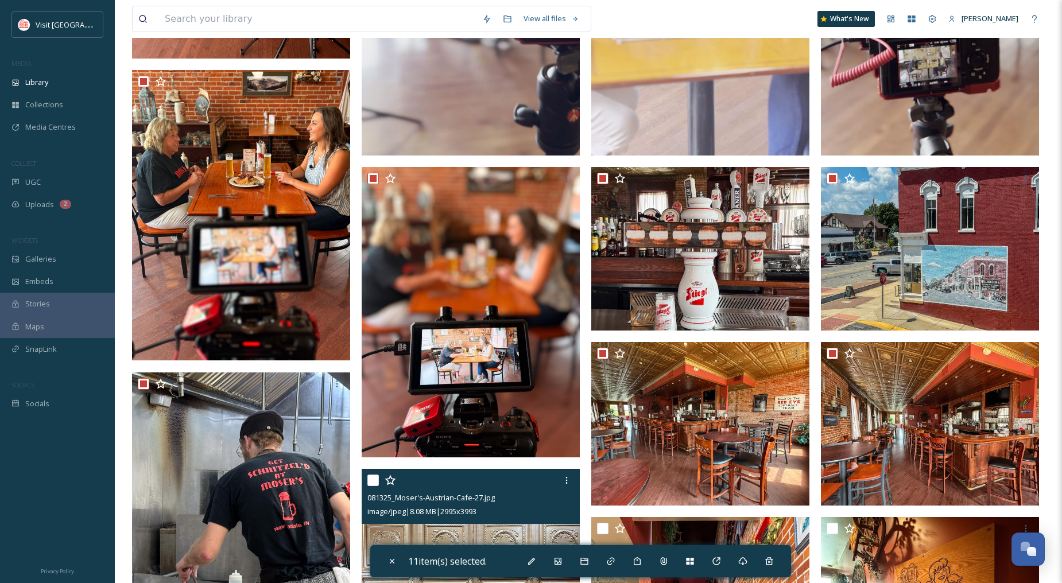
click at [374, 486] on input "checkbox" at bounding box center [373, 480] width 11 height 11
checkbox input "true"
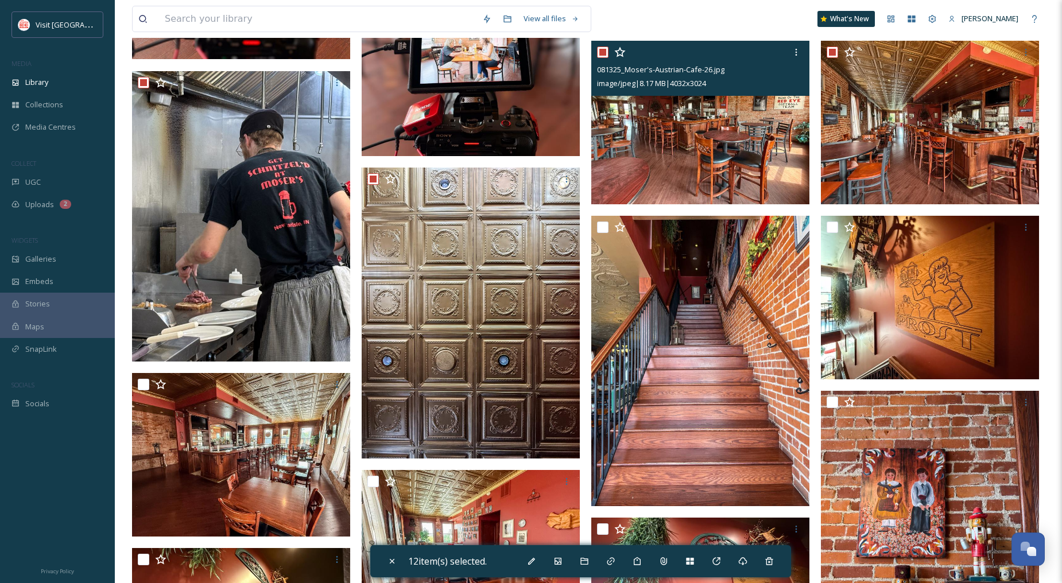
scroll to position [829, 0]
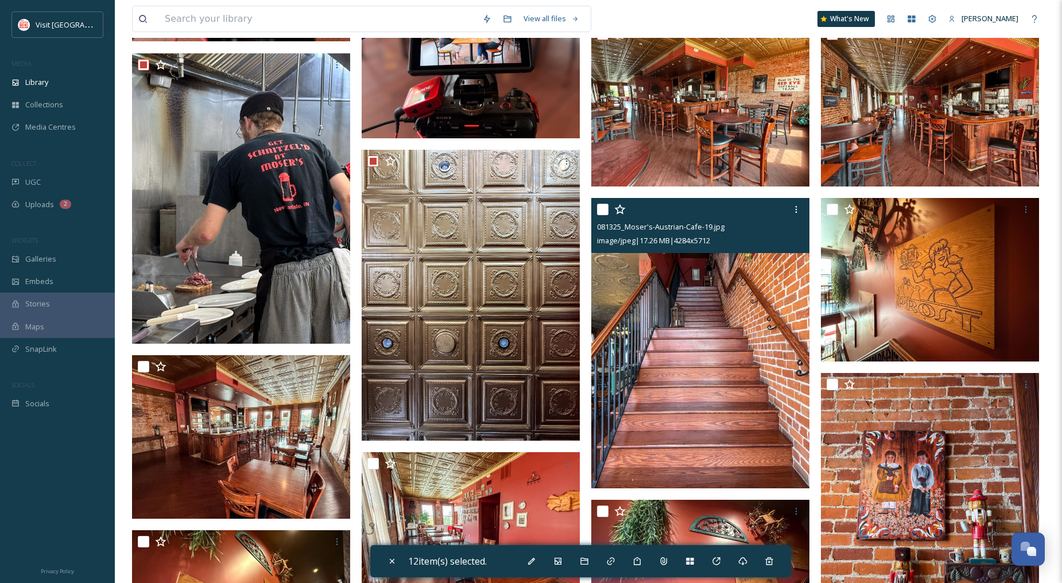
click at [605, 215] on input "checkbox" at bounding box center [602, 209] width 11 height 11
checkbox input "true"
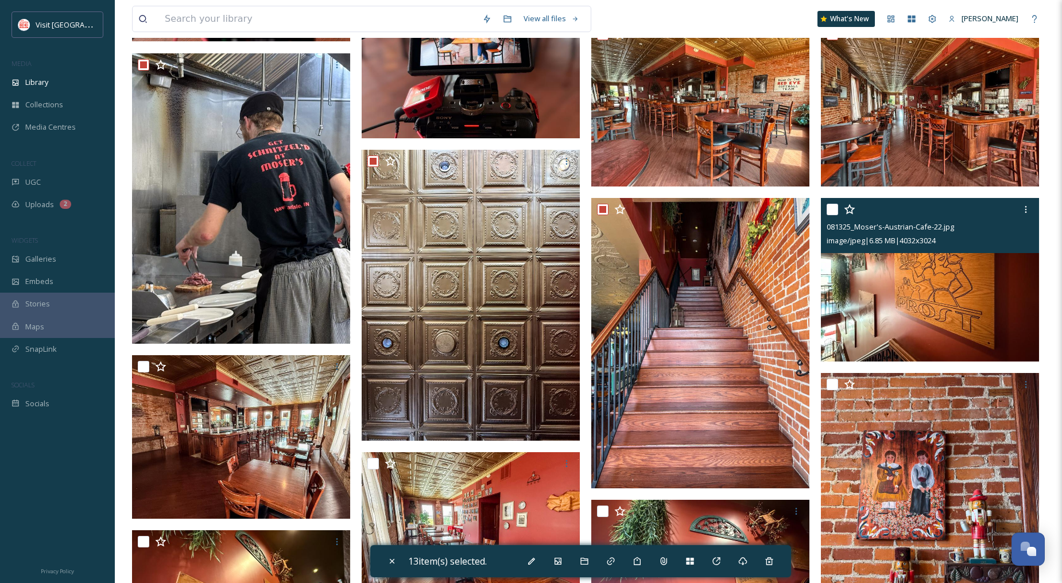
click at [837, 210] on div at bounding box center [932, 209] width 210 height 21
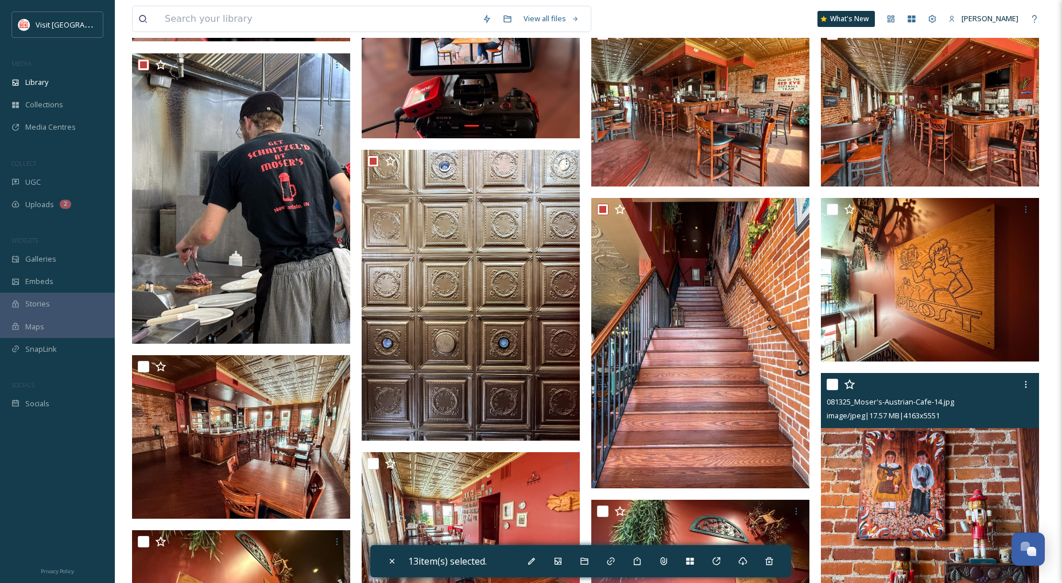
click at [831, 390] on input "checkbox" at bounding box center [832, 384] width 11 height 11
checkbox input "true"
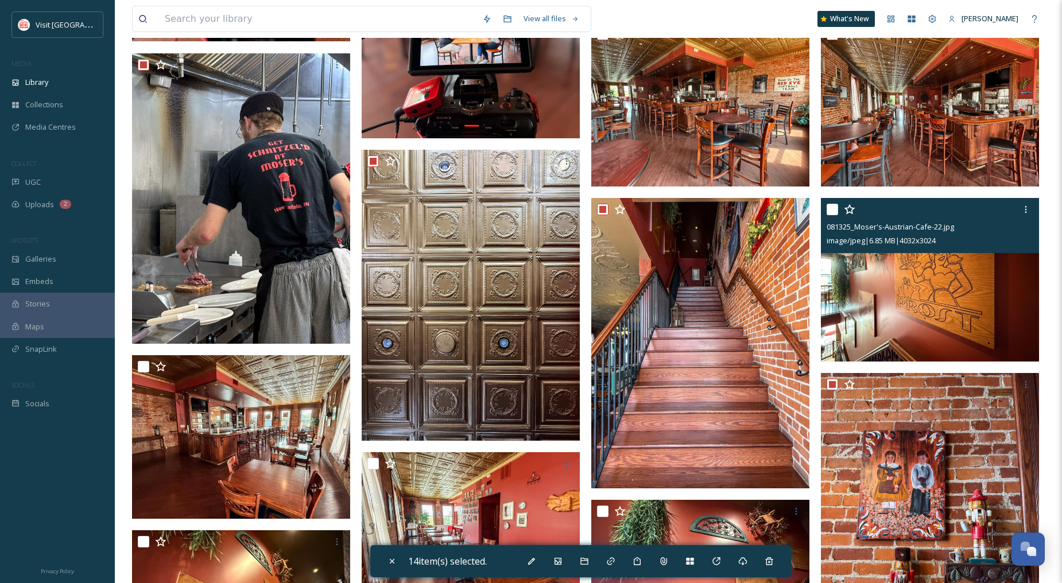
click at [833, 215] on input "checkbox" at bounding box center [832, 209] width 11 height 11
checkbox input "true"
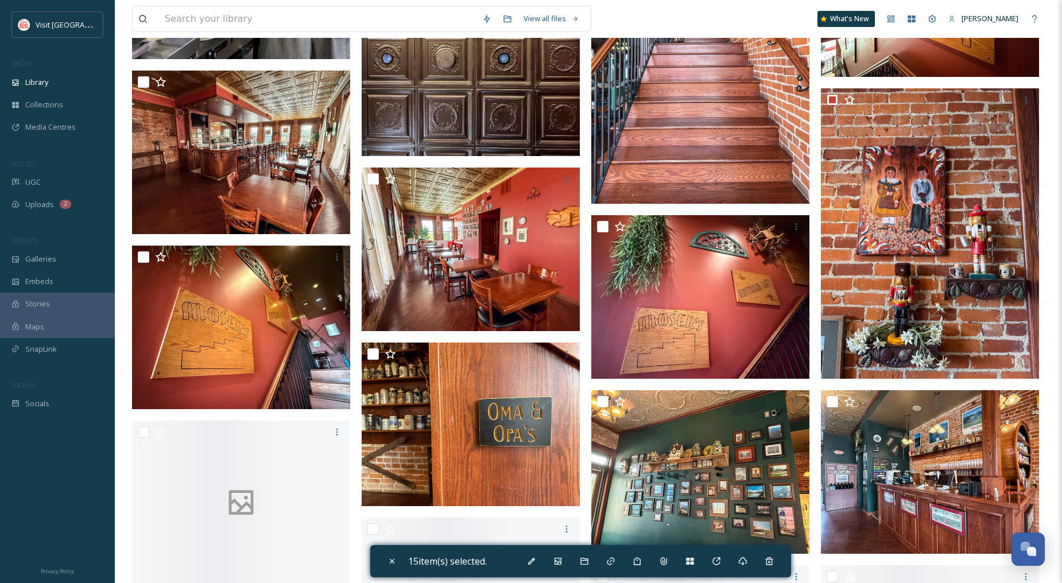
scroll to position [1148, 0]
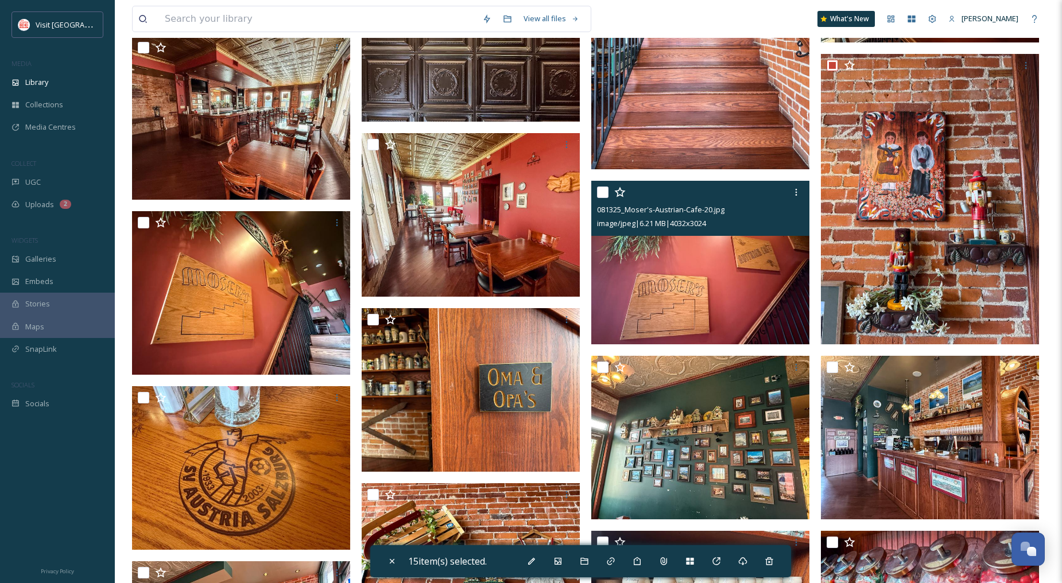
click at [599, 198] on input "checkbox" at bounding box center [602, 192] width 11 height 11
checkbox input "true"
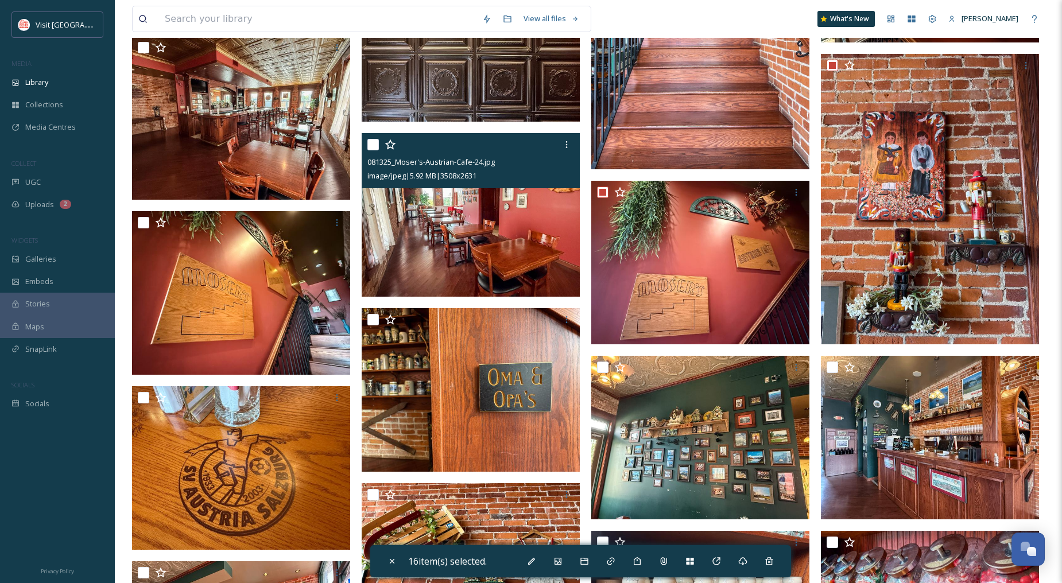
click at [374, 150] on input "checkbox" at bounding box center [373, 144] width 11 height 11
checkbox input "true"
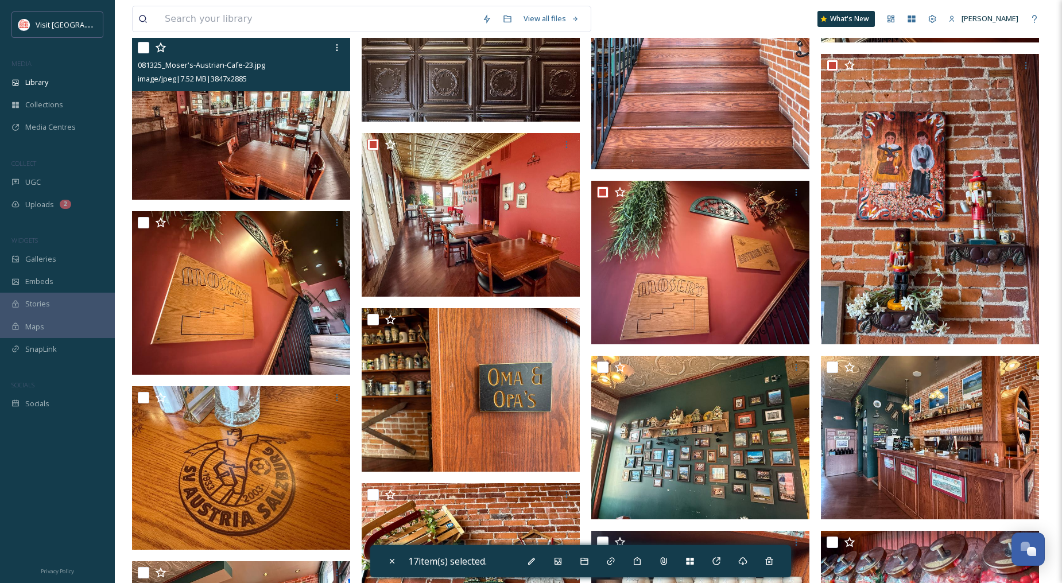
click at [148, 53] on input "checkbox" at bounding box center [143, 47] width 11 height 11
checkbox input "true"
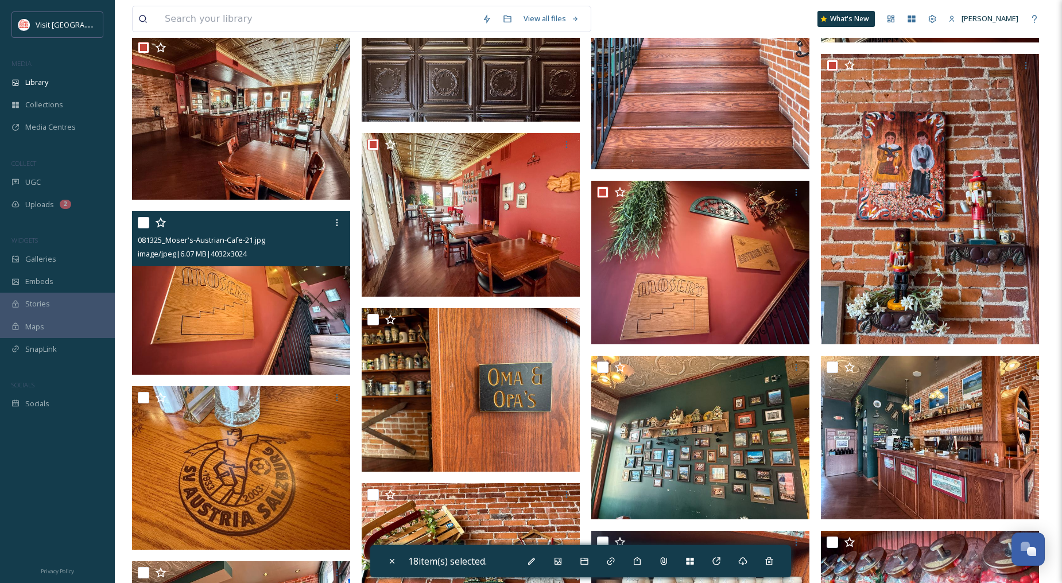
click at [142, 229] on input "checkbox" at bounding box center [143, 222] width 11 height 11
checkbox input "true"
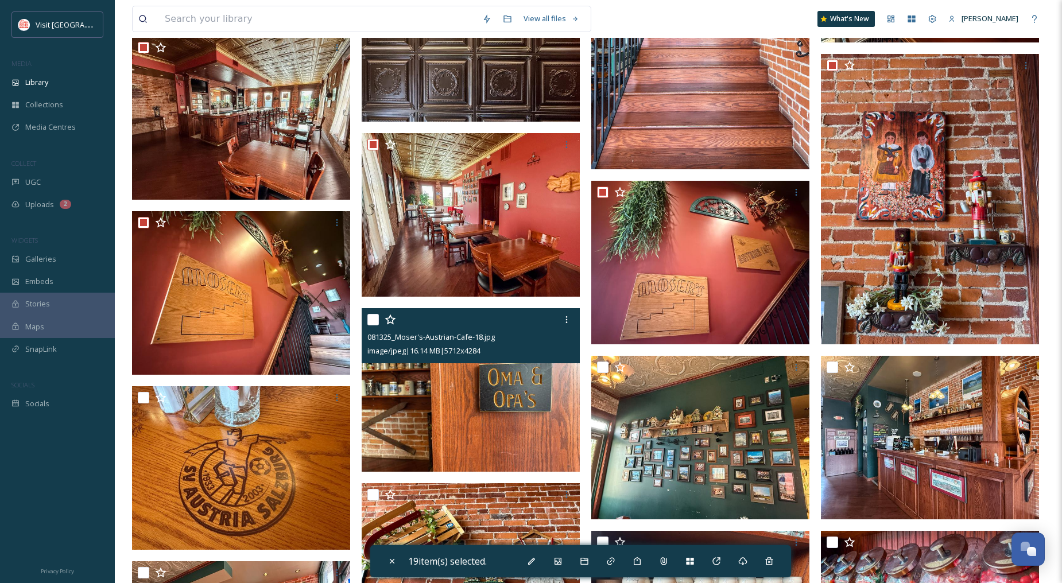
drag, startPoint x: 370, startPoint y: 325, endPoint x: 420, endPoint y: 338, distance: 51.5
click at [371, 325] on input "checkbox" at bounding box center [373, 319] width 11 height 11
checkbox input "true"
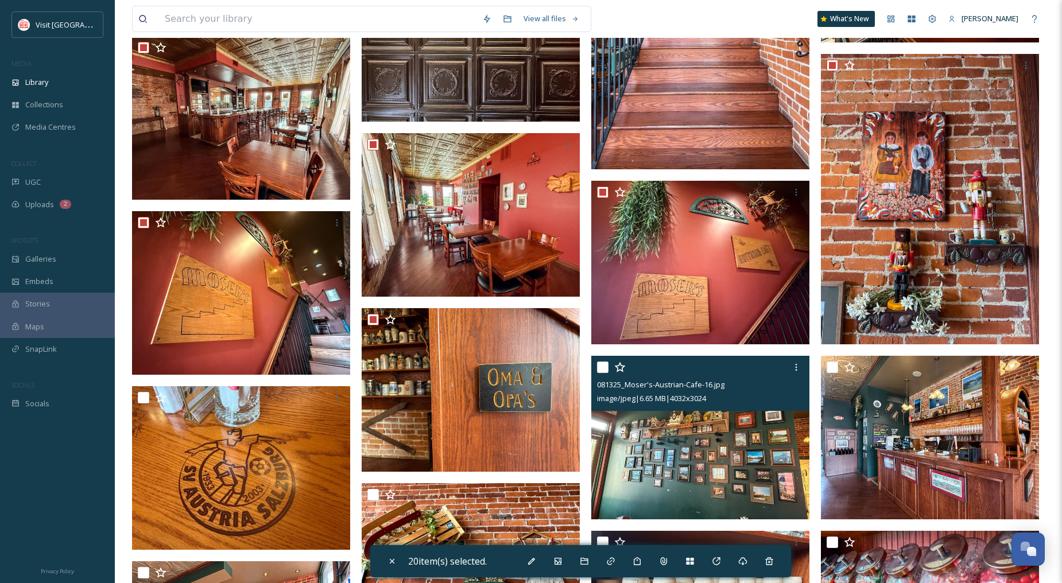
click at [599, 373] on input "checkbox" at bounding box center [602, 367] width 11 height 11
checkbox input "true"
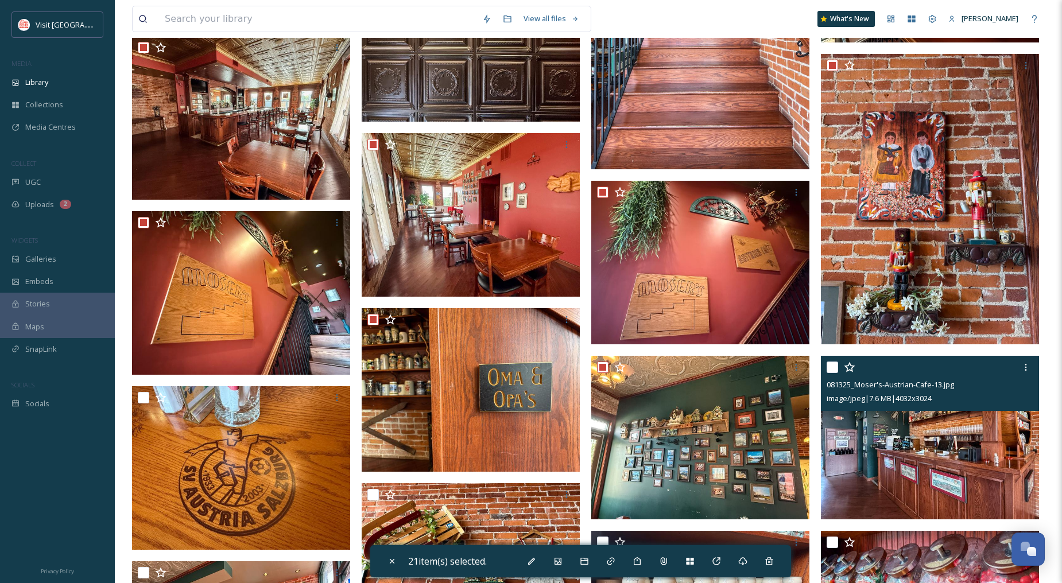
click at [834, 373] on input "checkbox" at bounding box center [832, 367] width 11 height 11
checkbox input "true"
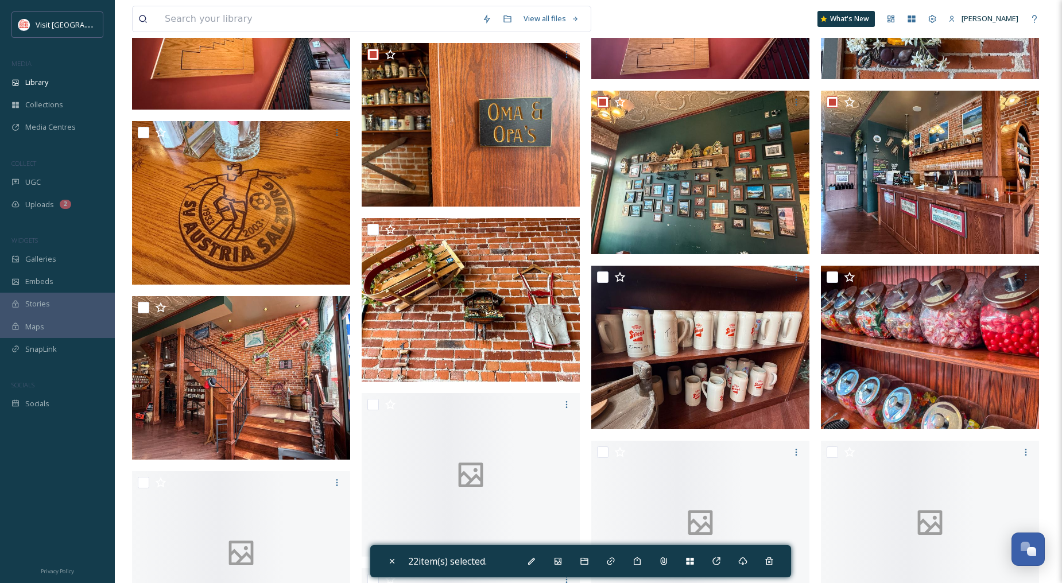
scroll to position [1467, 0]
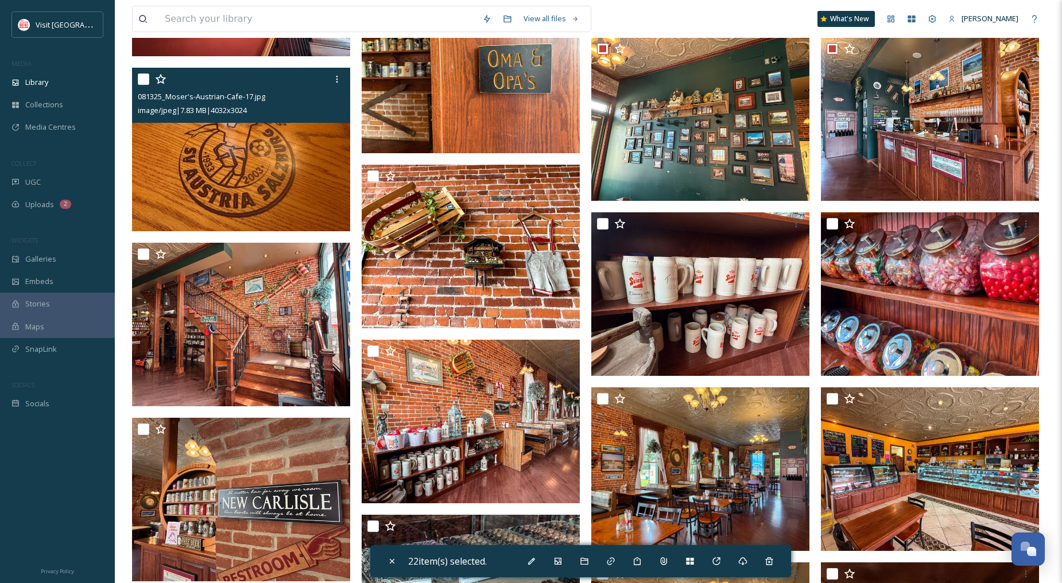
click at [144, 85] on input "checkbox" at bounding box center [143, 79] width 11 height 11
checkbox input "true"
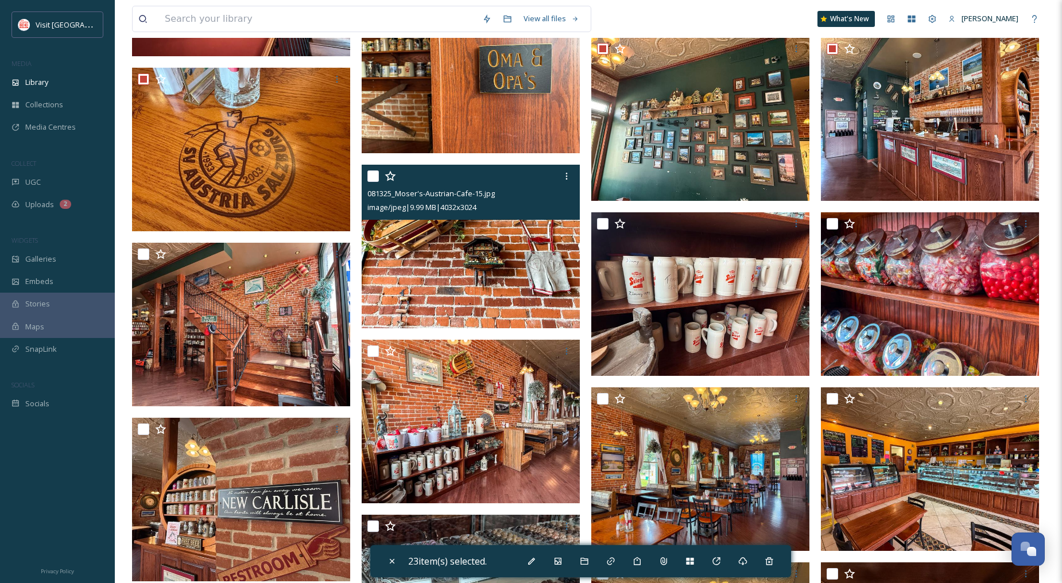
click at [371, 182] on input "checkbox" at bounding box center [373, 176] width 11 height 11
checkbox input "true"
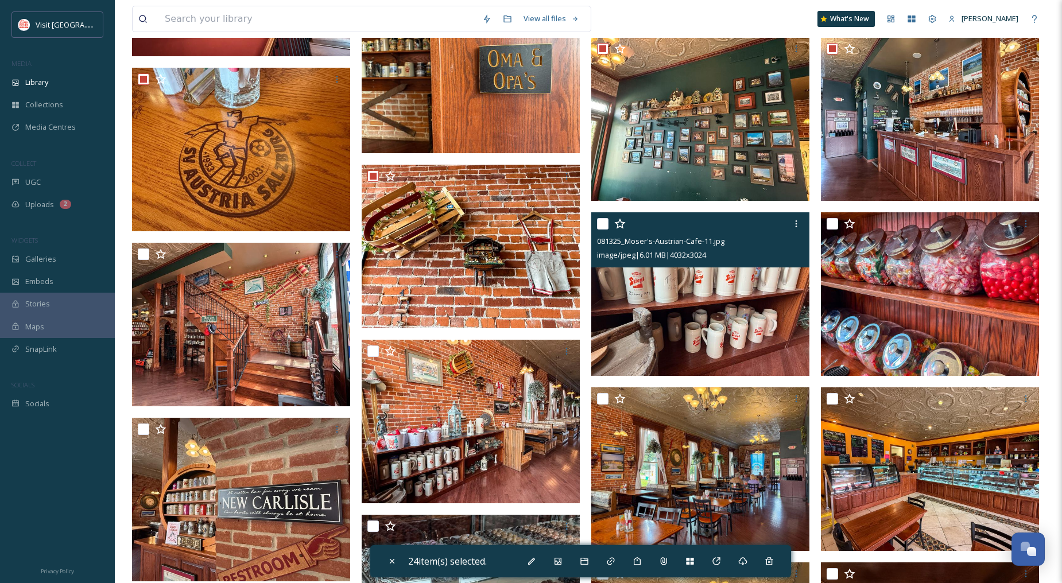
click at [605, 230] on input "checkbox" at bounding box center [602, 223] width 11 height 11
checkbox input "true"
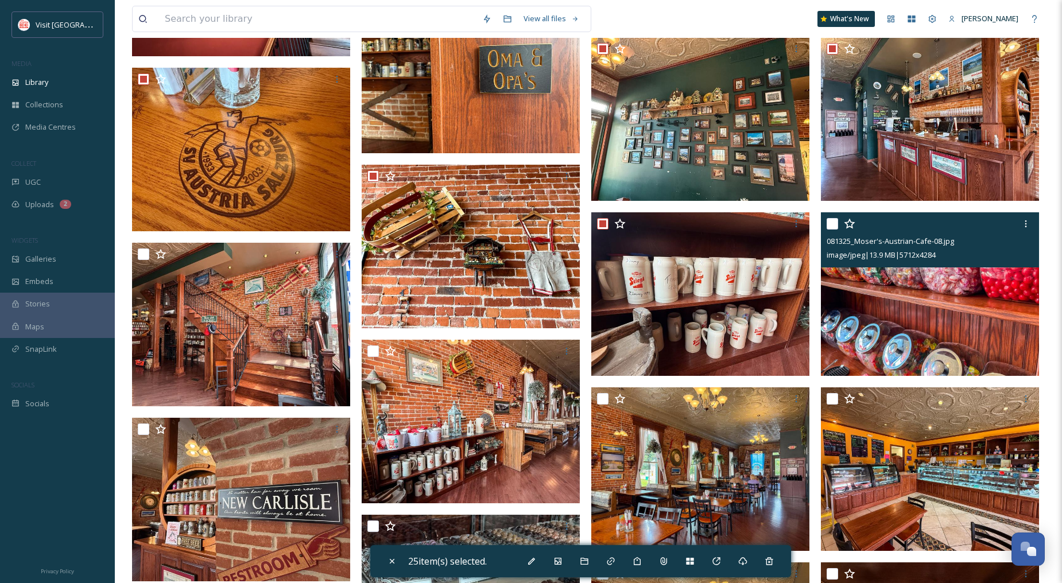
click at [836, 227] on input "checkbox" at bounding box center [832, 223] width 11 height 11
checkbox input "true"
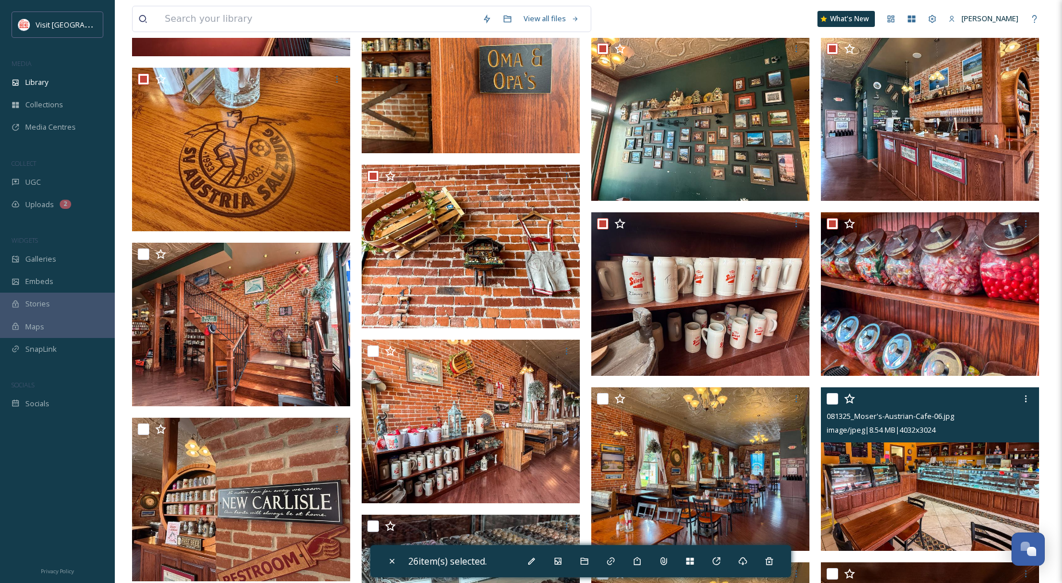
click at [831, 405] on input "checkbox" at bounding box center [832, 398] width 11 height 11
checkbox input "true"
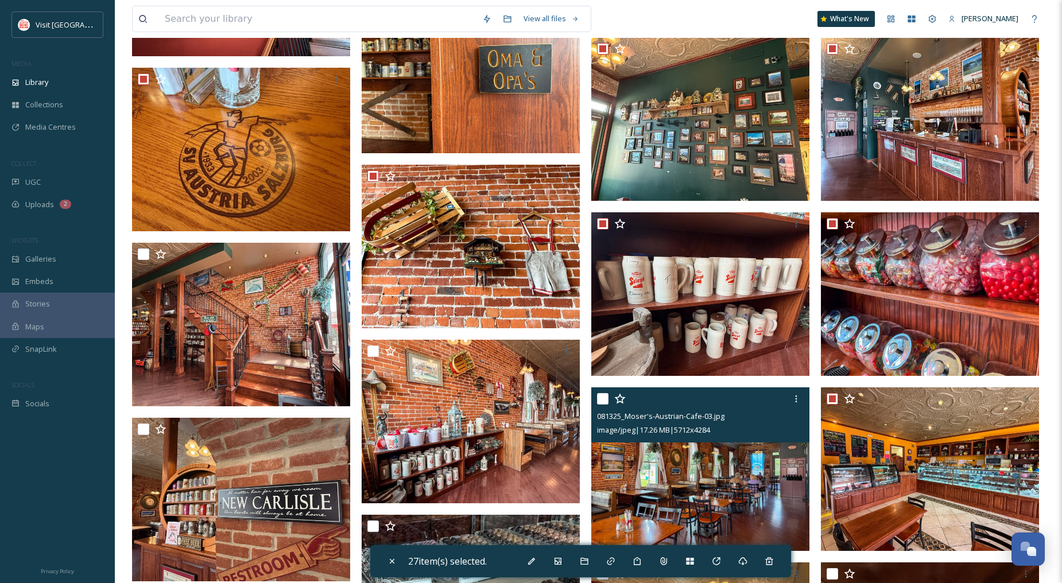
click at [602, 405] on input "checkbox" at bounding box center [602, 398] width 11 height 11
checkbox input "true"
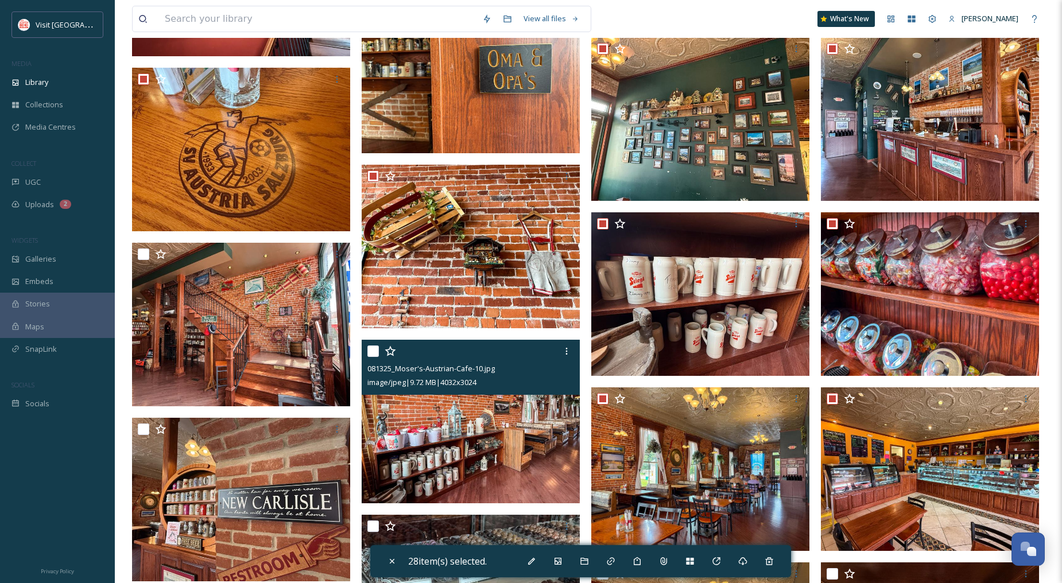
click at [372, 357] on input "checkbox" at bounding box center [373, 351] width 11 height 11
checkbox input "true"
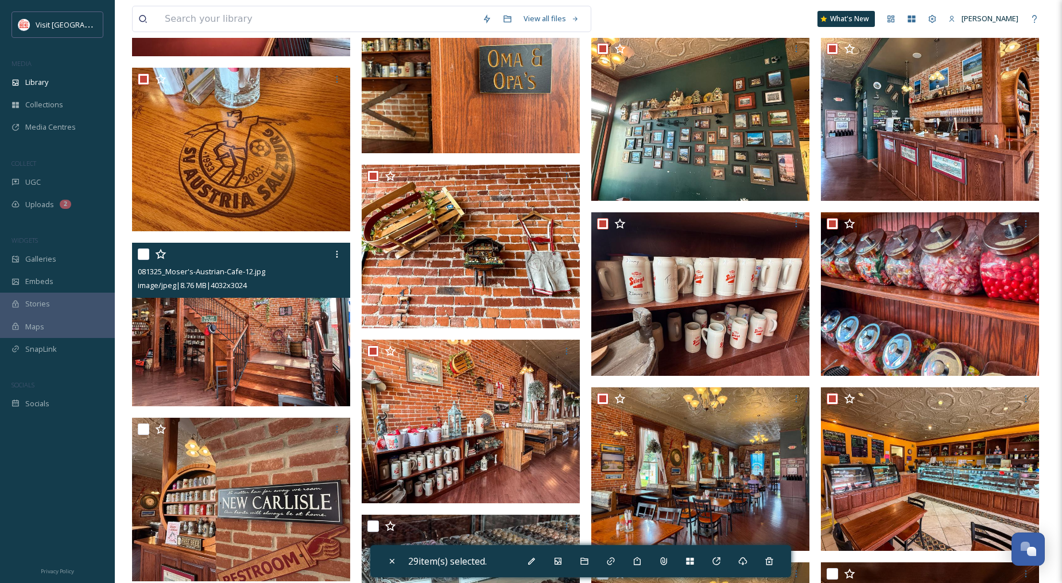
click at [144, 260] on input "checkbox" at bounding box center [143, 254] width 11 height 11
checkbox input "true"
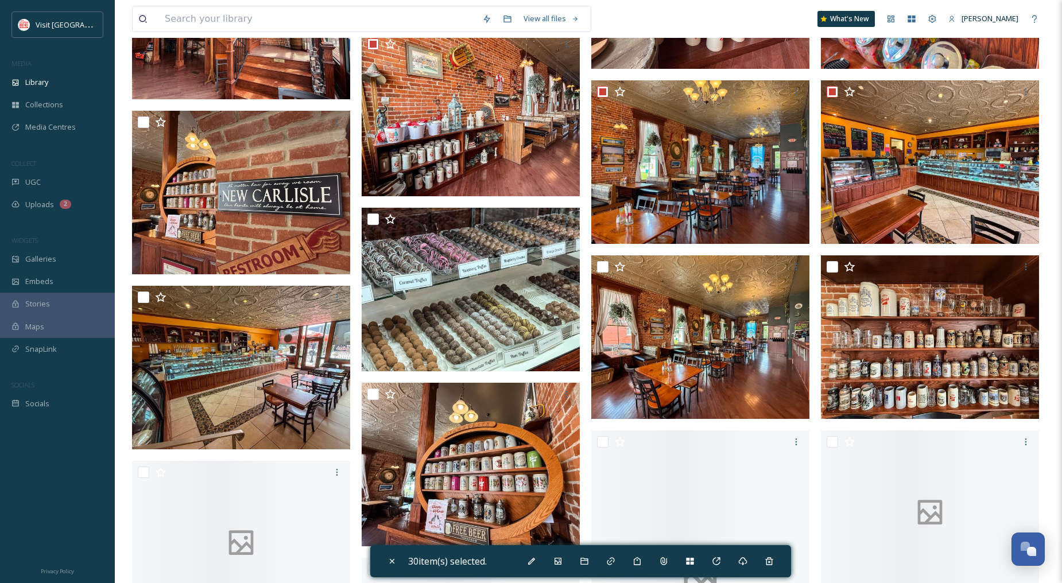
scroll to position [1786, 0]
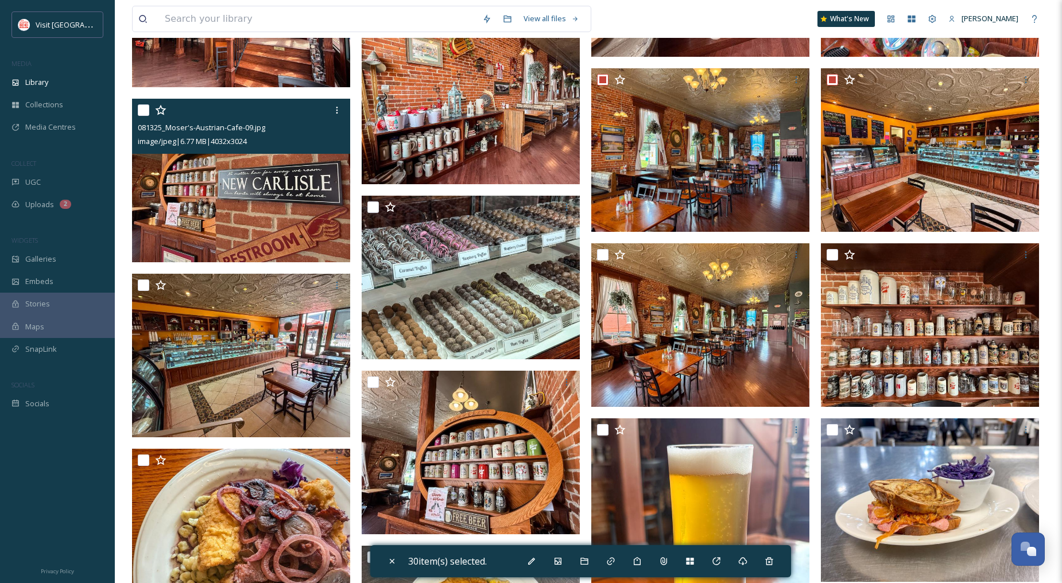
click at [141, 116] on input "checkbox" at bounding box center [143, 110] width 11 height 11
checkbox input "true"
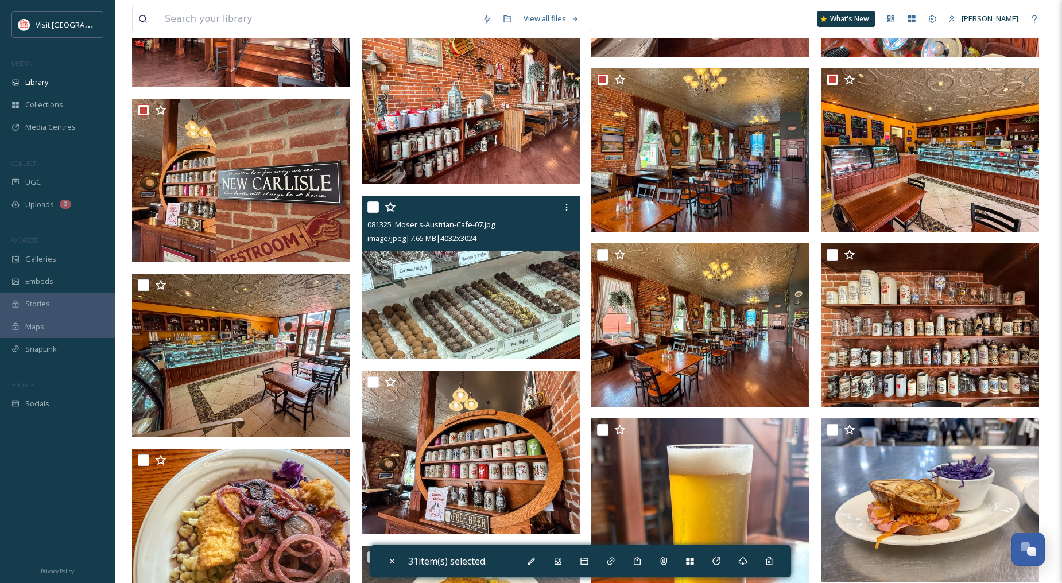
click at [371, 213] on input "checkbox" at bounding box center [373, 207] width 11 height 11
checkbox input "true"
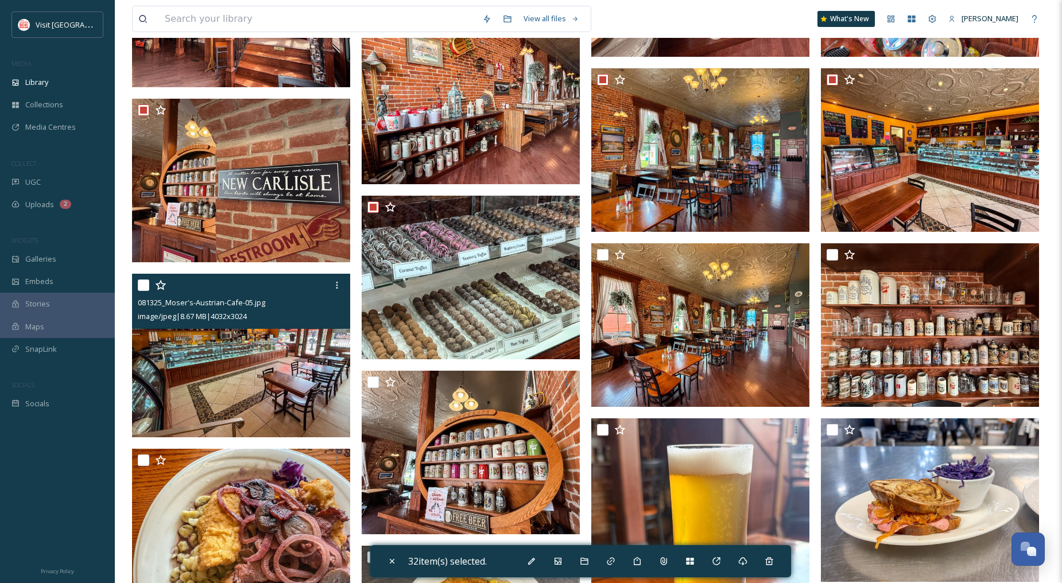
click at [140, 291] on input "checkbox" at bounding box center [143, 285] width 11 height 11
checkbox input "true"
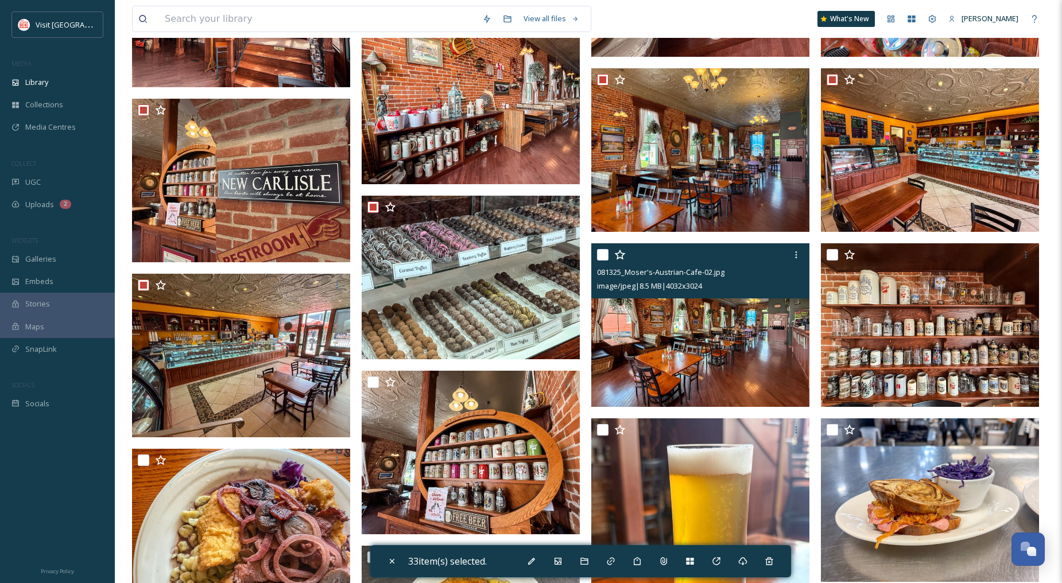
click at [601, 261] on input "checkbox" at bounding box center [602, 254] width 11 height 11
checkbox input "true"
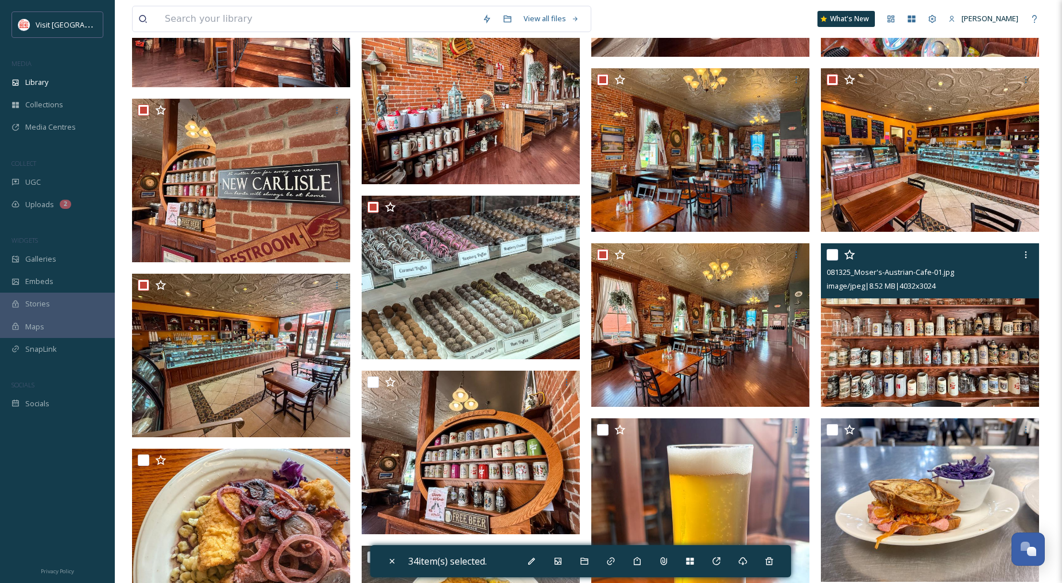
click at [828, 261] on input "checkbox" at bounding box center [832, 254] width 11 height 11
checkbox input "true"
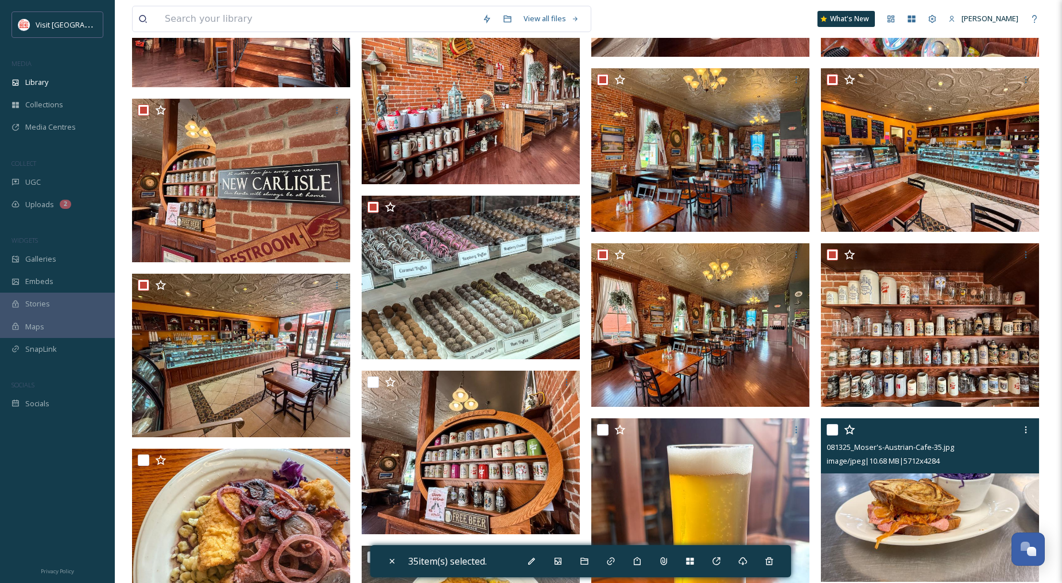
click at [834, 436] on input "checkbox" at bounding box center [832, 429] width 11 height 11
checkbox input "true"
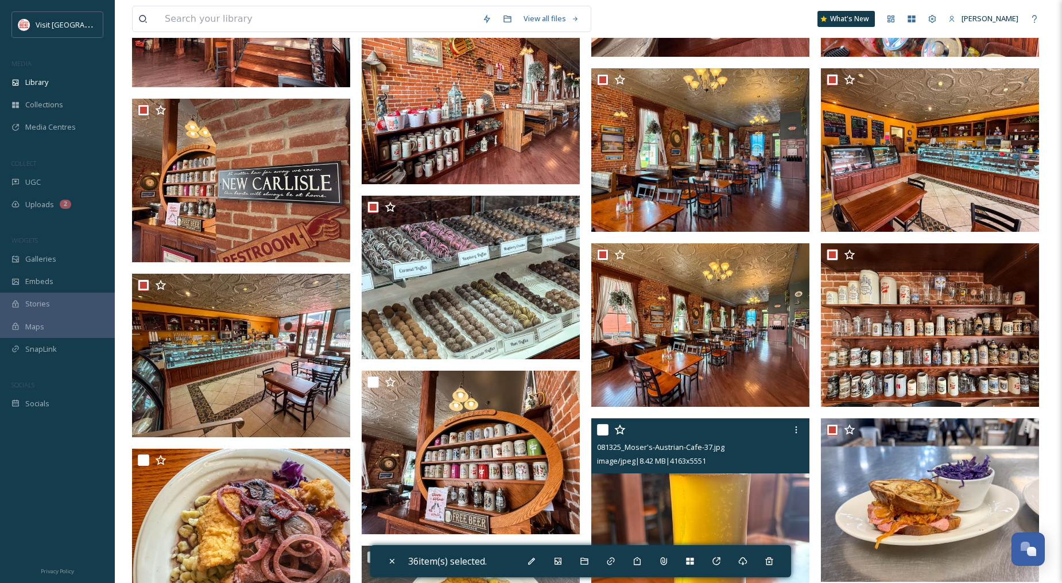
click at [600, 436] on input "checkbox" at bounding box center [602, 429] width 11 height 11
checkbox input "true"
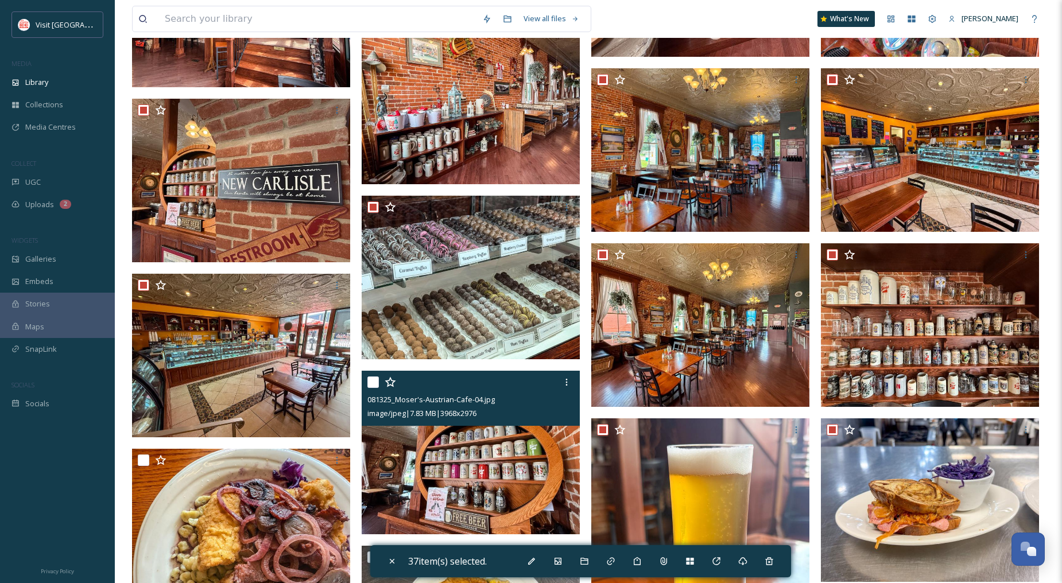
click at [371, 387] on input "checkbox" at bounding box center [373, 382] width 11 height 11
checkbox input "true"
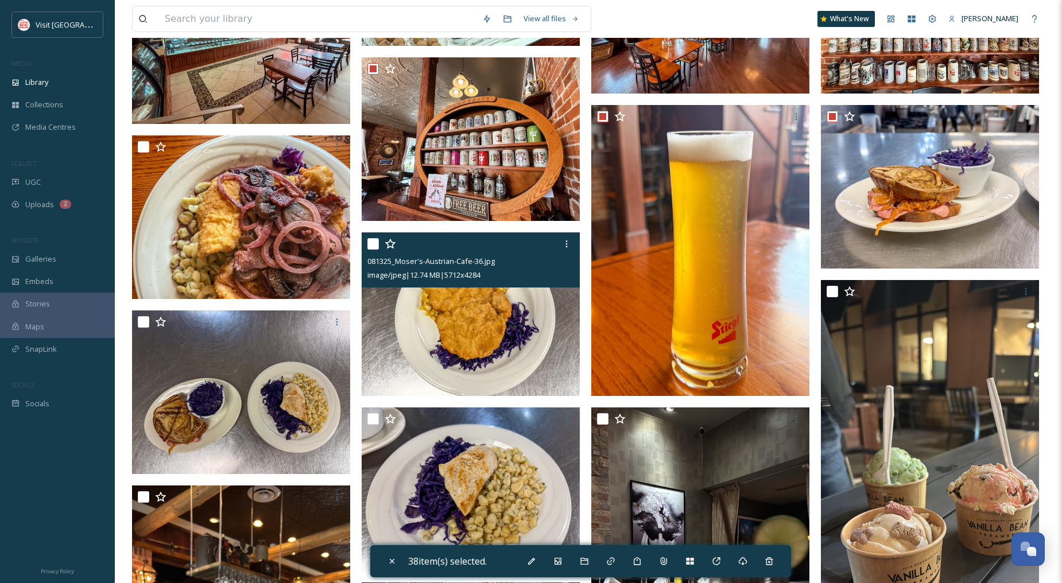
scroll to position [2105, 0]
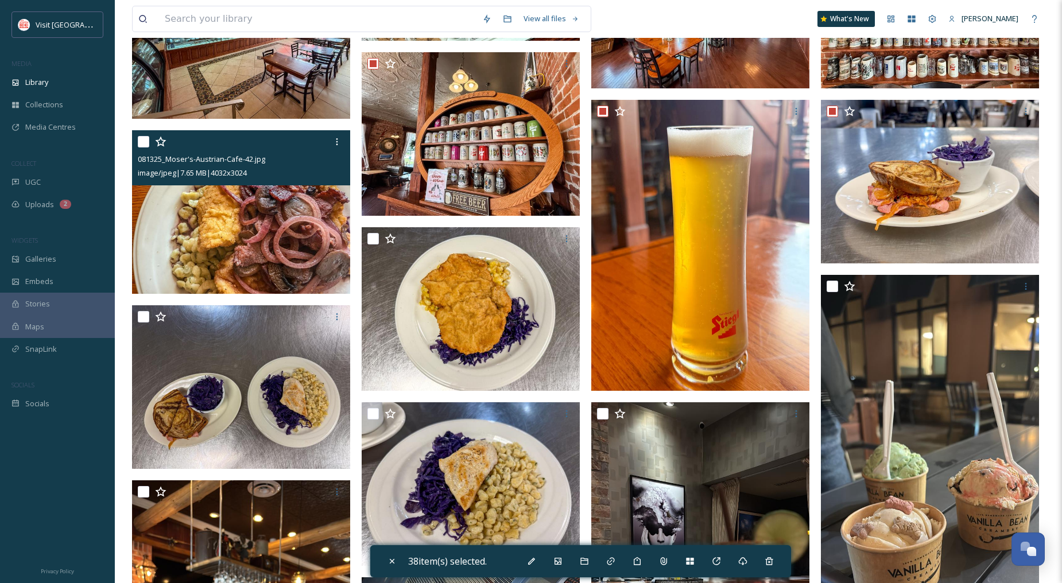
click at [140, 147] on input "checkbox" at bounding box center [143, 141] width 11 height 11
checkbox input "true"
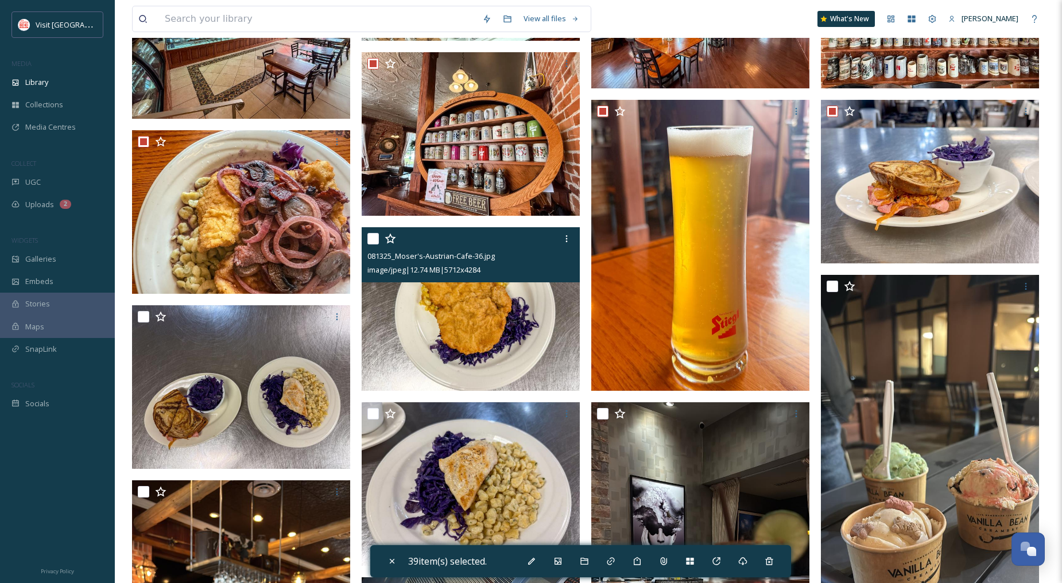
click at [377, 245] on input "checkbox" at bounding box center [373, 238] width 11 height 11
checkbox input "true"
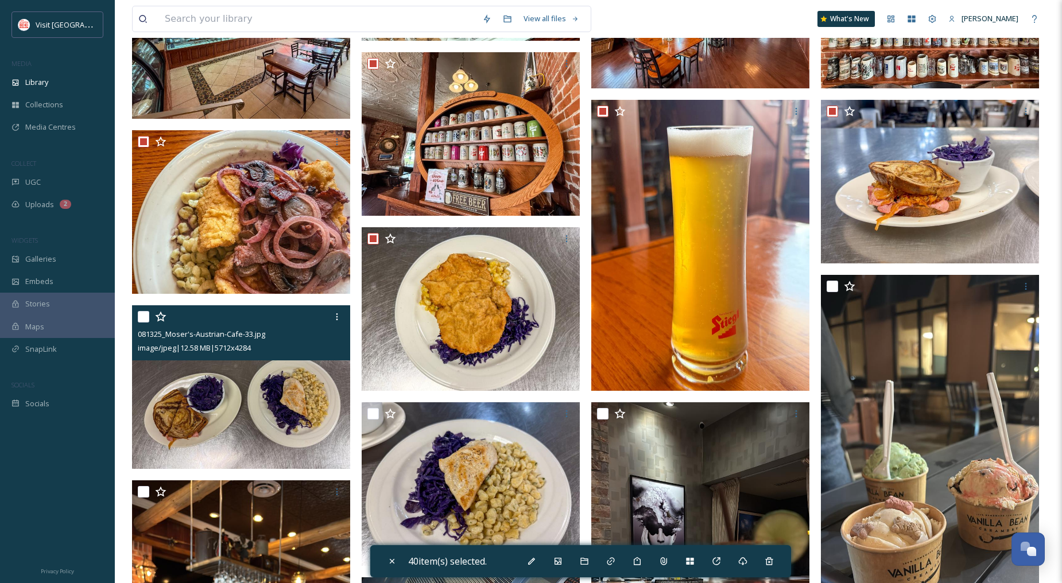
click at [145, 323] on input "checkbox" at bounding box center [143, 316] width 11 height 11
checkbox input "true"
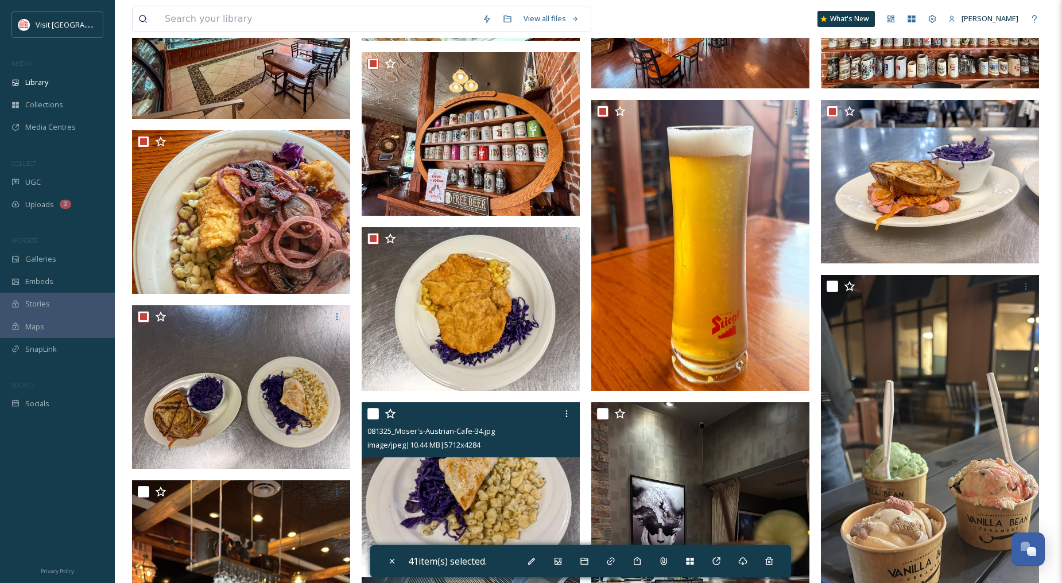
click at [370, 420] on input "checkbox" at bounding box center [373, 413] width 11 height 11
checkbox input "true"
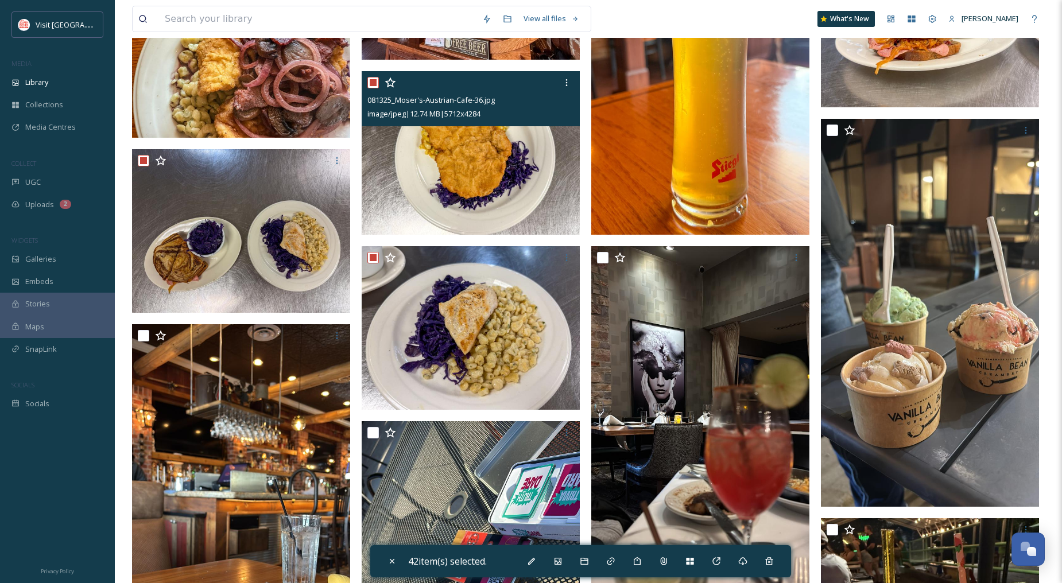
scroll to position [2041, 0]
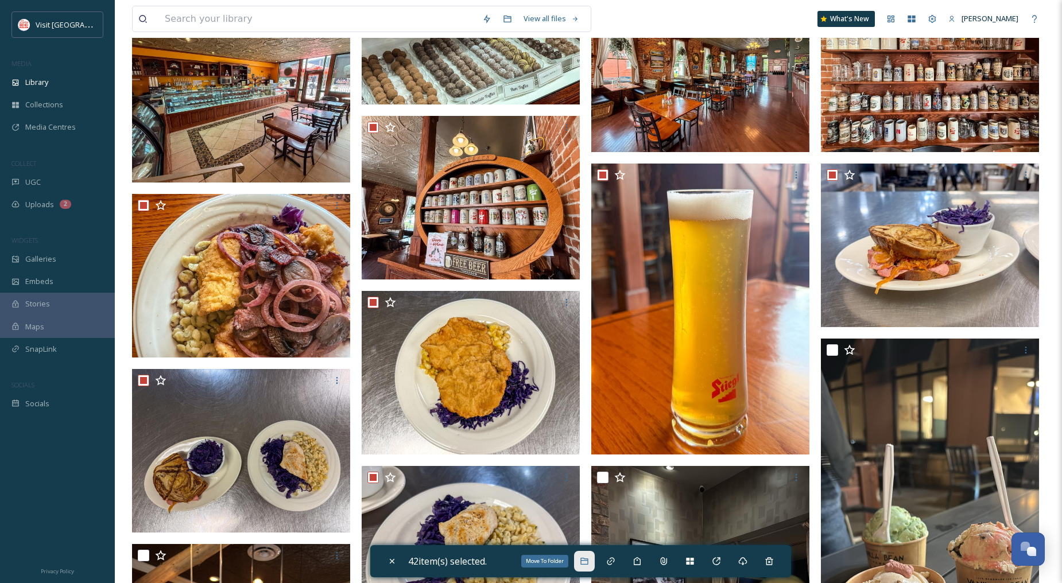
click at [595, 561] on div "Move To Folder" at bounding box center [584, 561] width 21 height 21
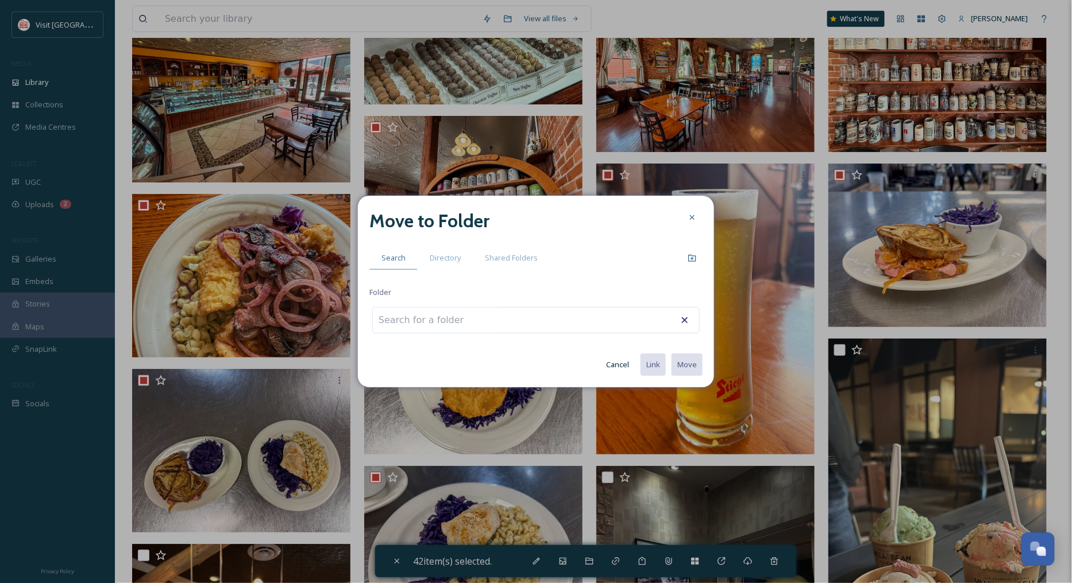
click at [443, 314] on input at bounding box center [436, 320] width 126 height 25
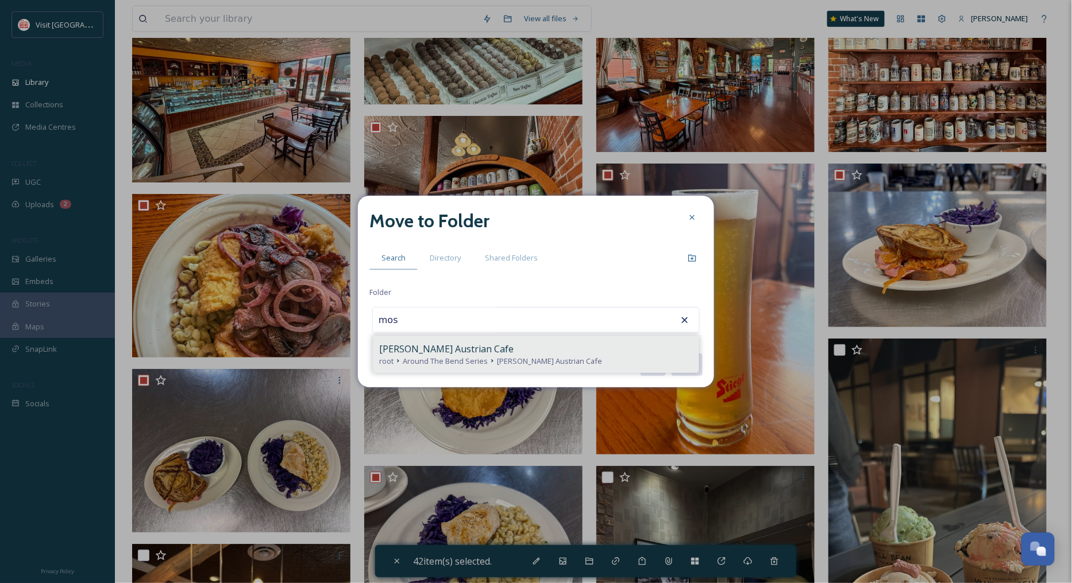
click at [443, 347] on span "[PERSON_NAME] Austrian Cafe" at bounding box center [446, 349] width 134 height 14
type input "[PERSON_NAME] Austrian Cafe"
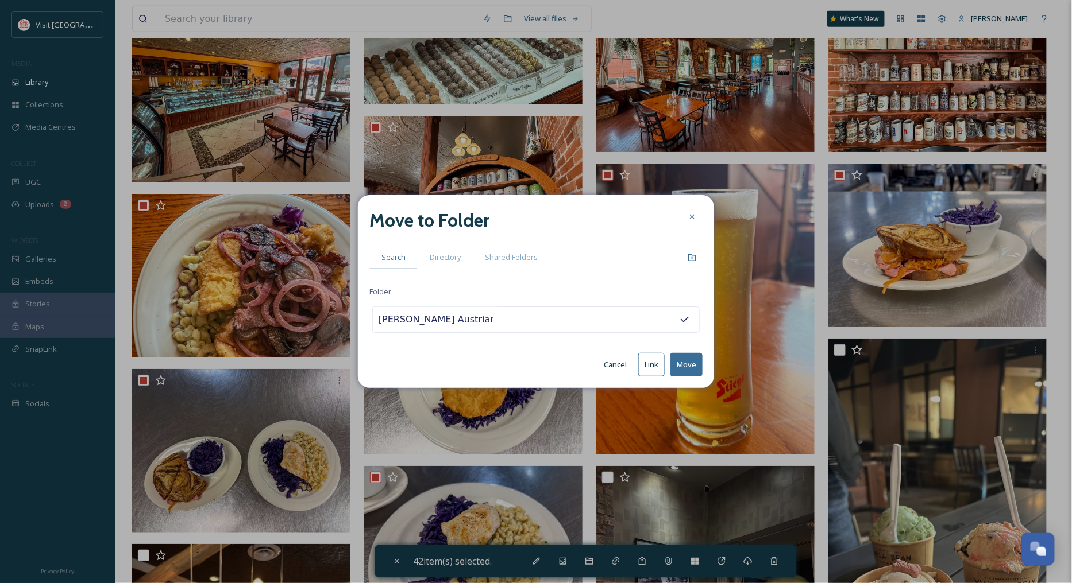
click at [693, 365] on button "Move" at bounding box center [686, 365] width 32 height 24
